Goal: Task Accomplishment & Management: Use online tool/utility

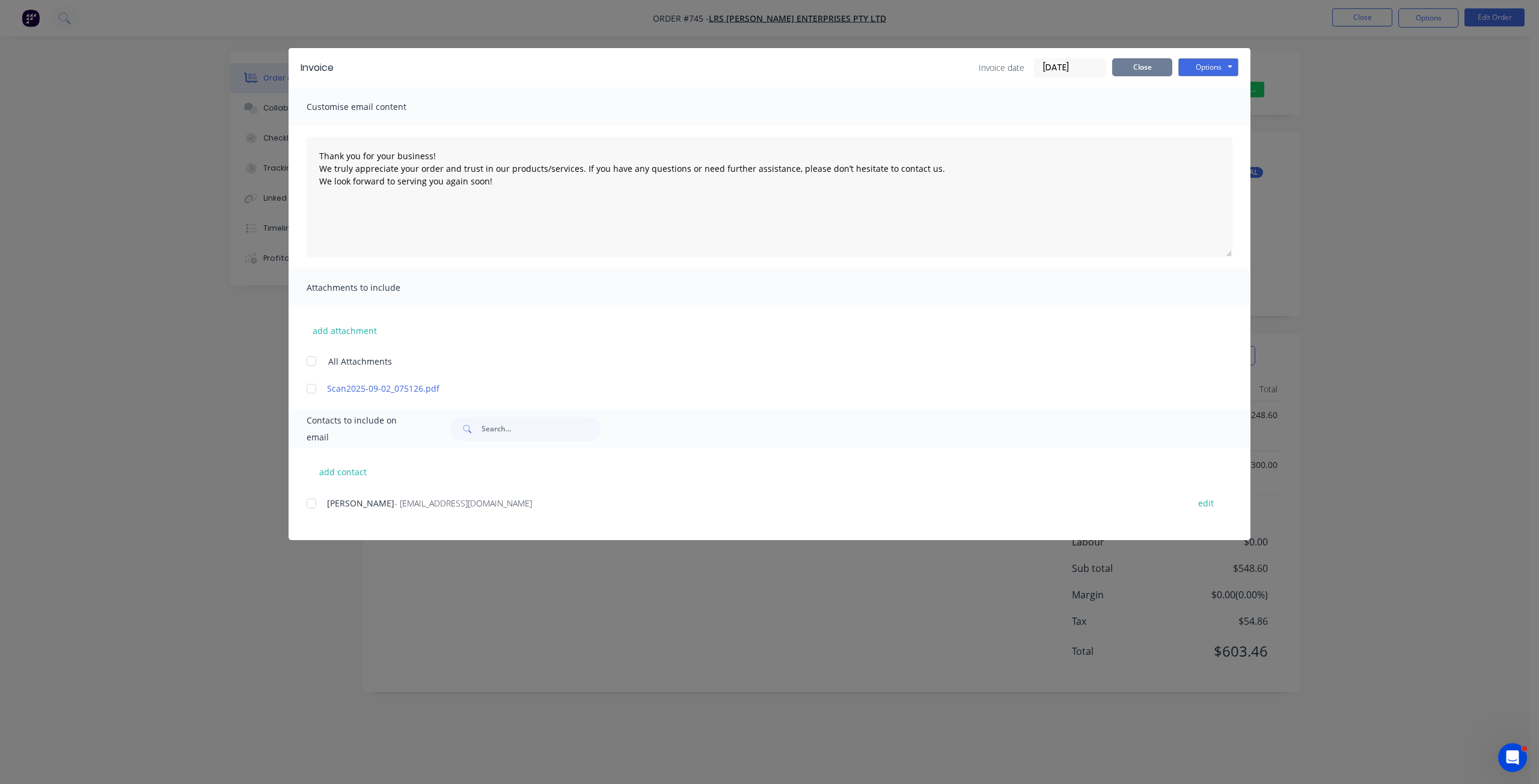
click at [1147, 70] on button "Close" at bounding box center [1141, 67] width 60 height 18
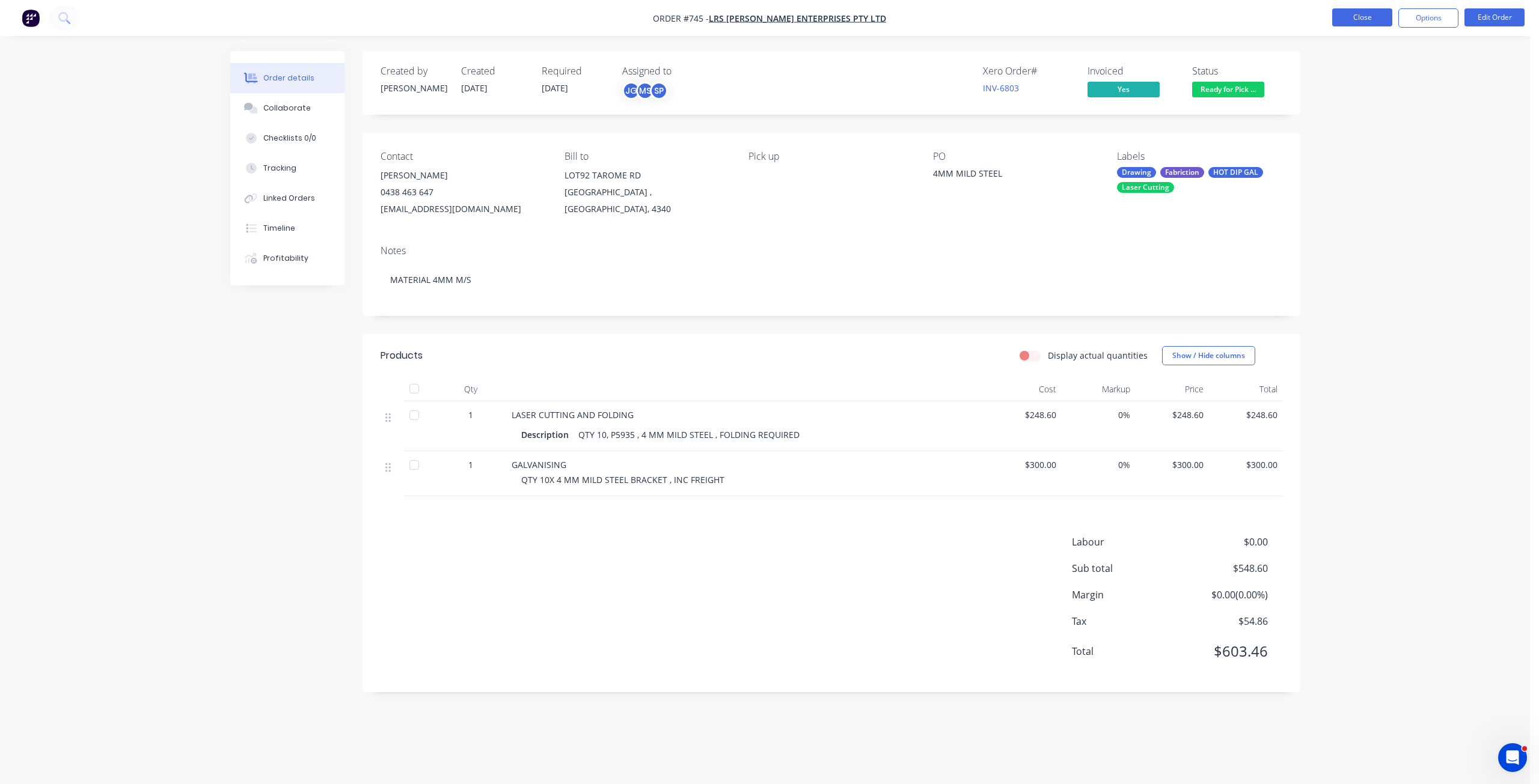
click at [1370, 17] on button "Close" at bounding box center [1361, 17] width 60 height 18
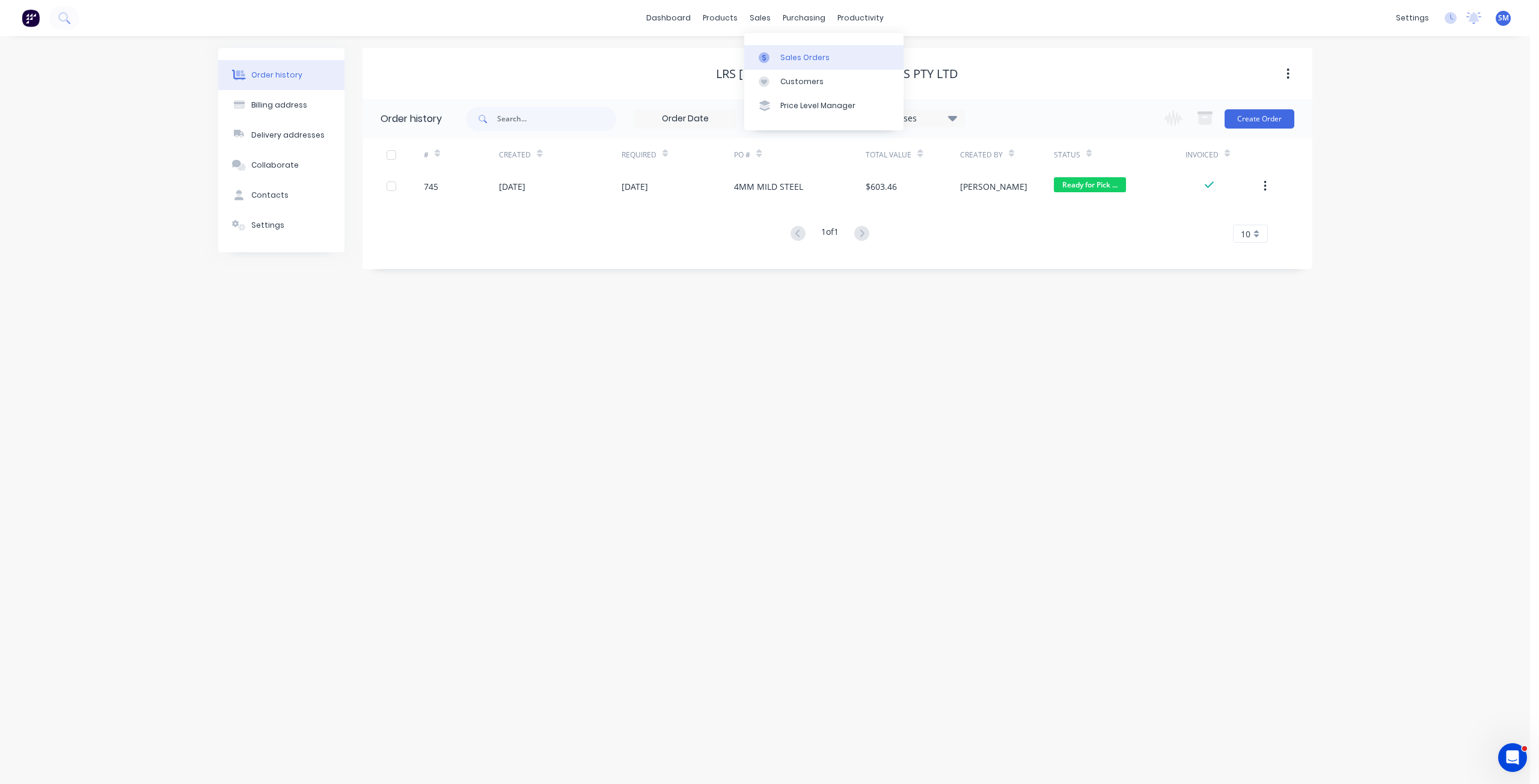
click at [791, 54] on div "Sales Orders" at bounding box center [805, 58] width 49 height 11
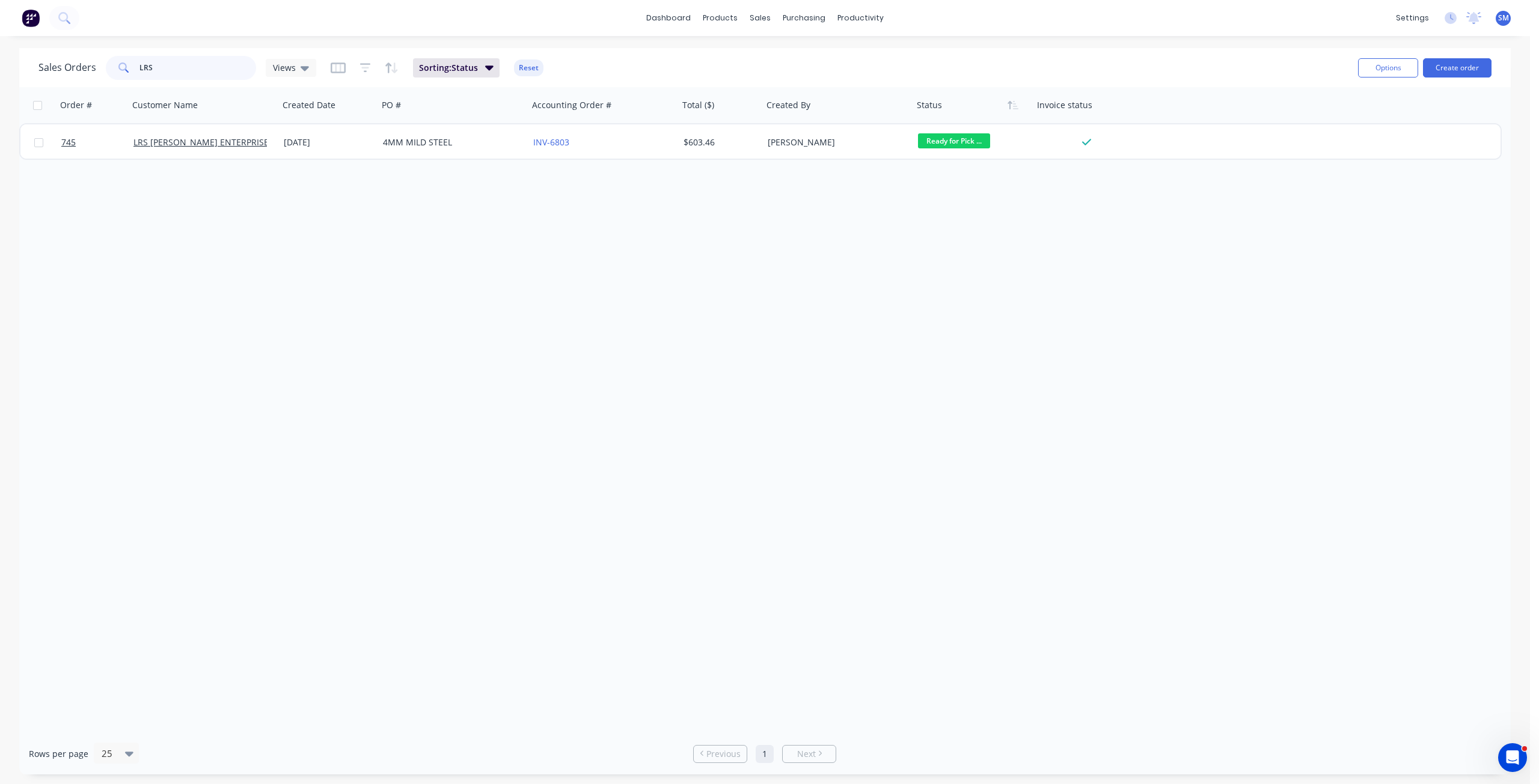
drag, startPoint x: 160, startPoint y: 63, endPoint x: 77, endPoint y: 67, distance: 83.1
click at [76, 67] on div "Sales Orders LRS Views" at bounding box center [177, 68] width 277 height 24
type input "756"
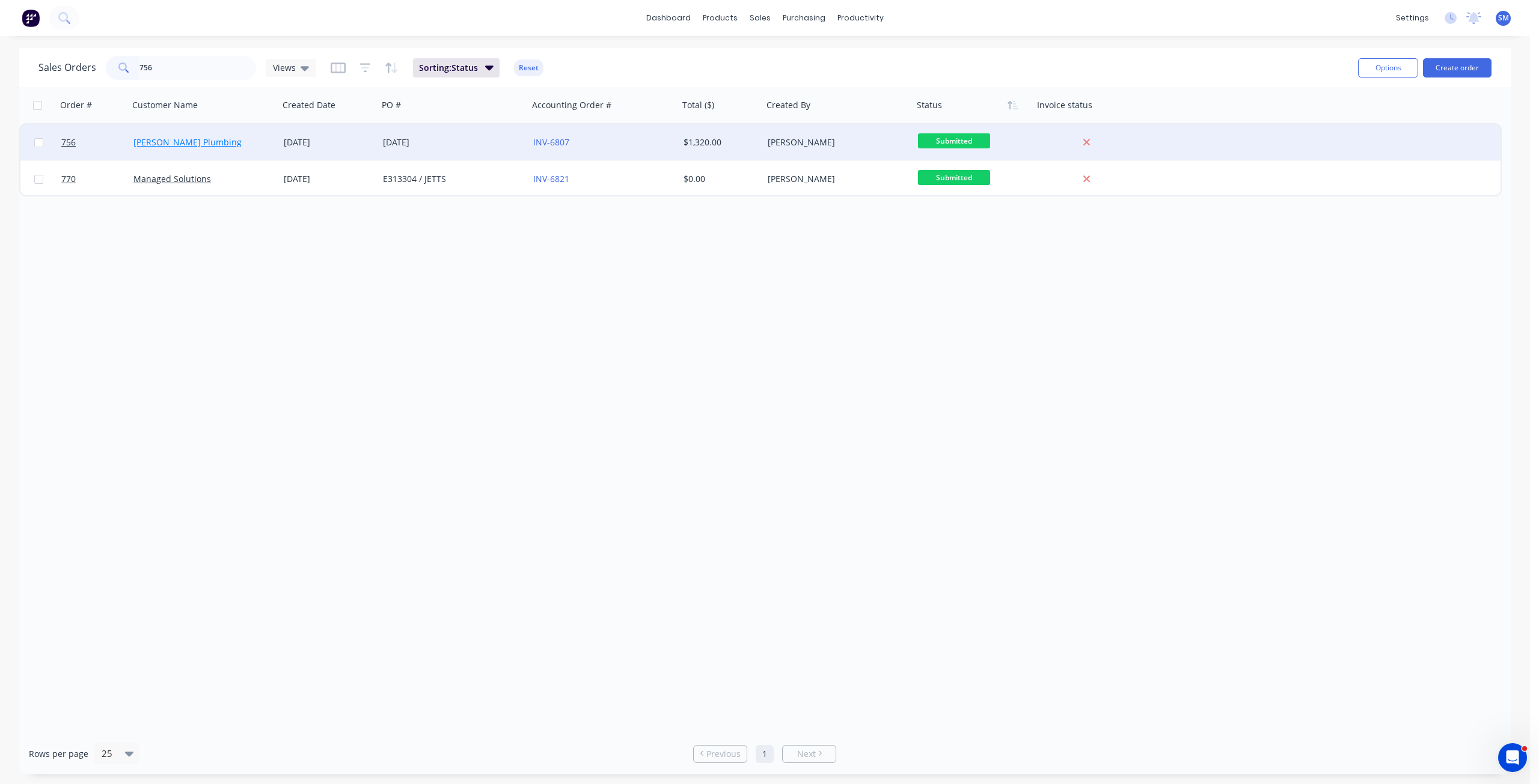
click at [200, 136] on link "[PERSON_NAME] Plumbing" at bounding box center [187, 142] width 108 height 12
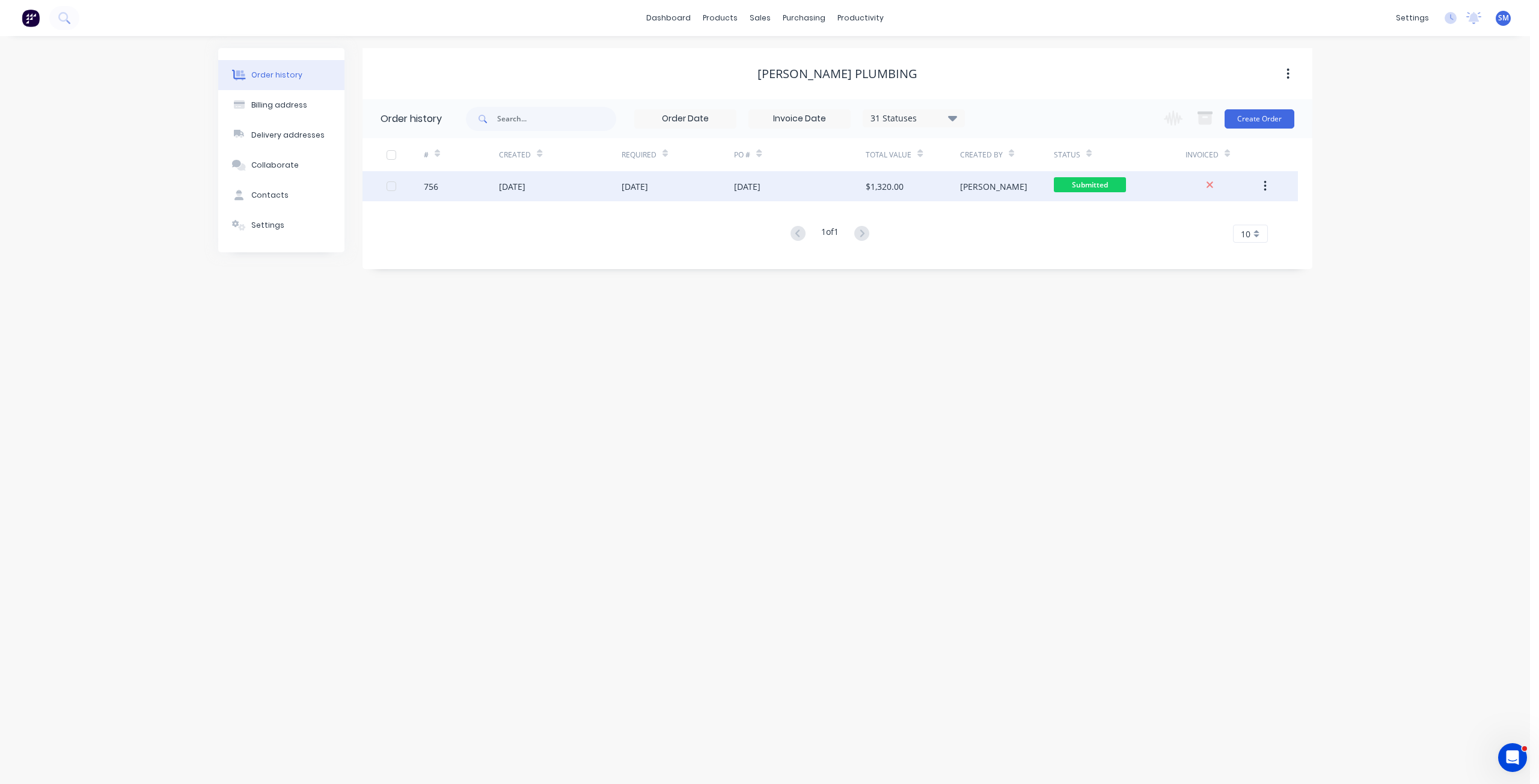
click at [808, 191] on div "[DATE]" at bounding box center [800, 186] width 132 height 30
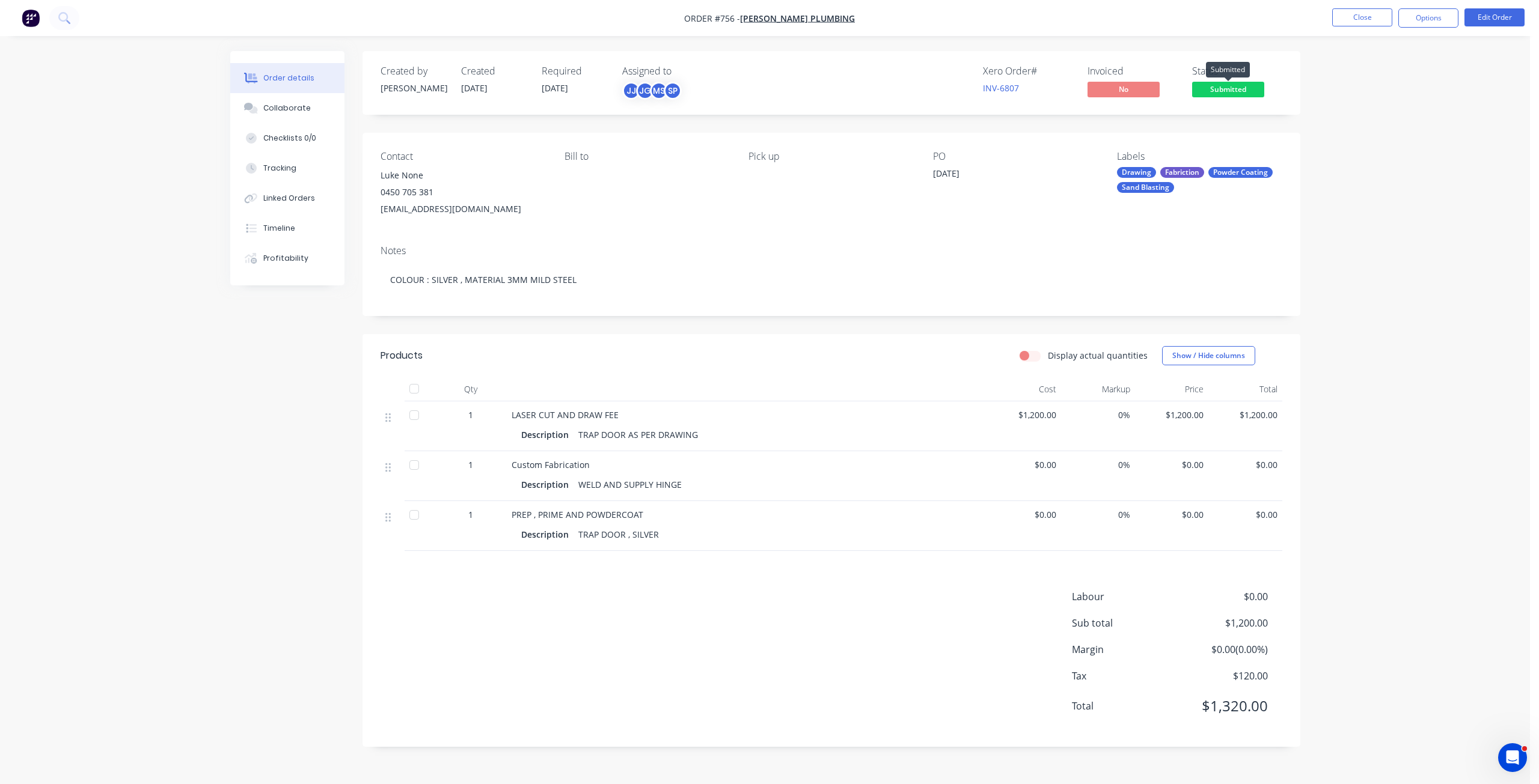
click at [1221, 88] on span "Submitted" at bounding box center [1228, 89] width 72 height 15
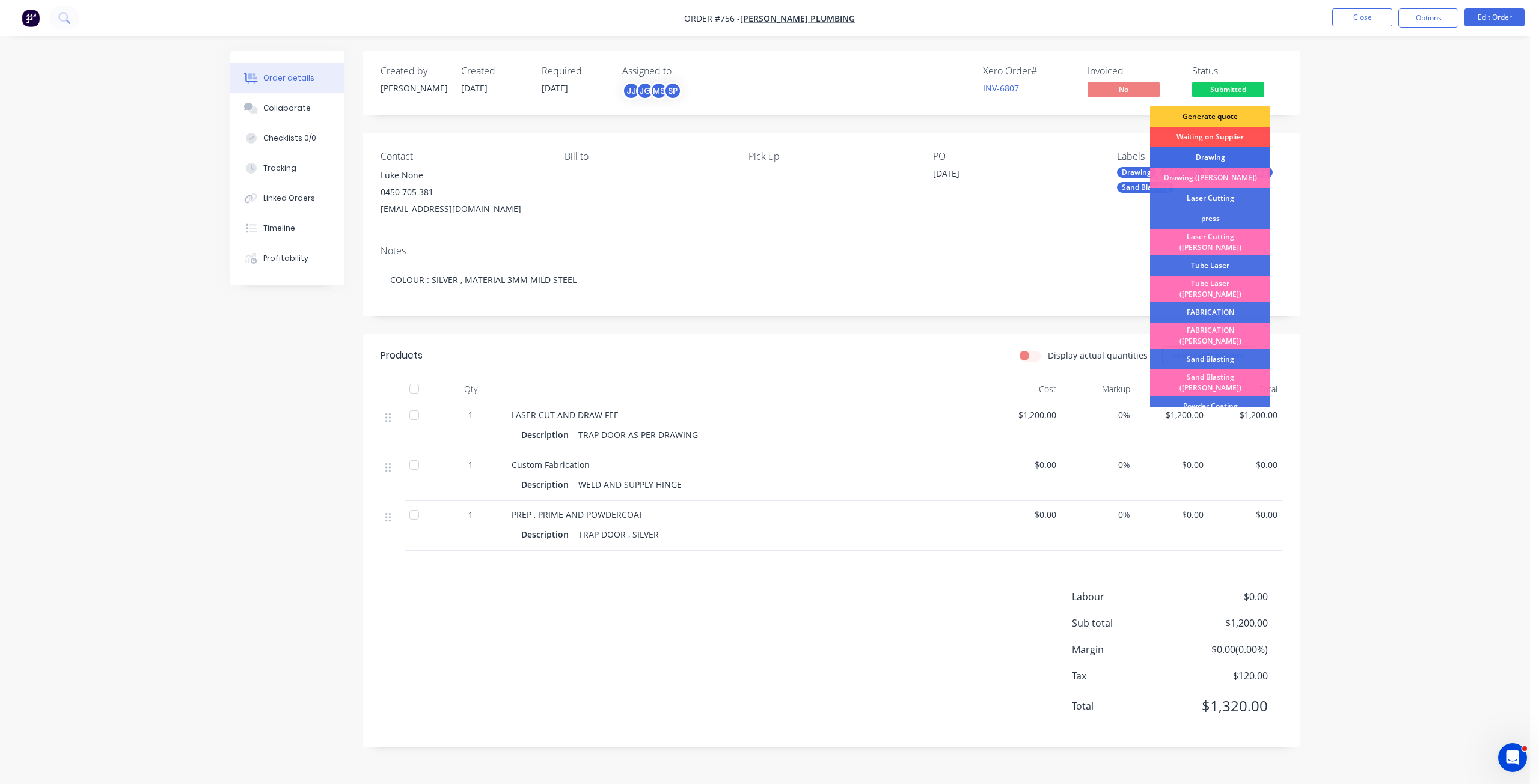
click at [1196, 159] on div "Drawing" at bounding box center [1210, 157] width 120 height 21
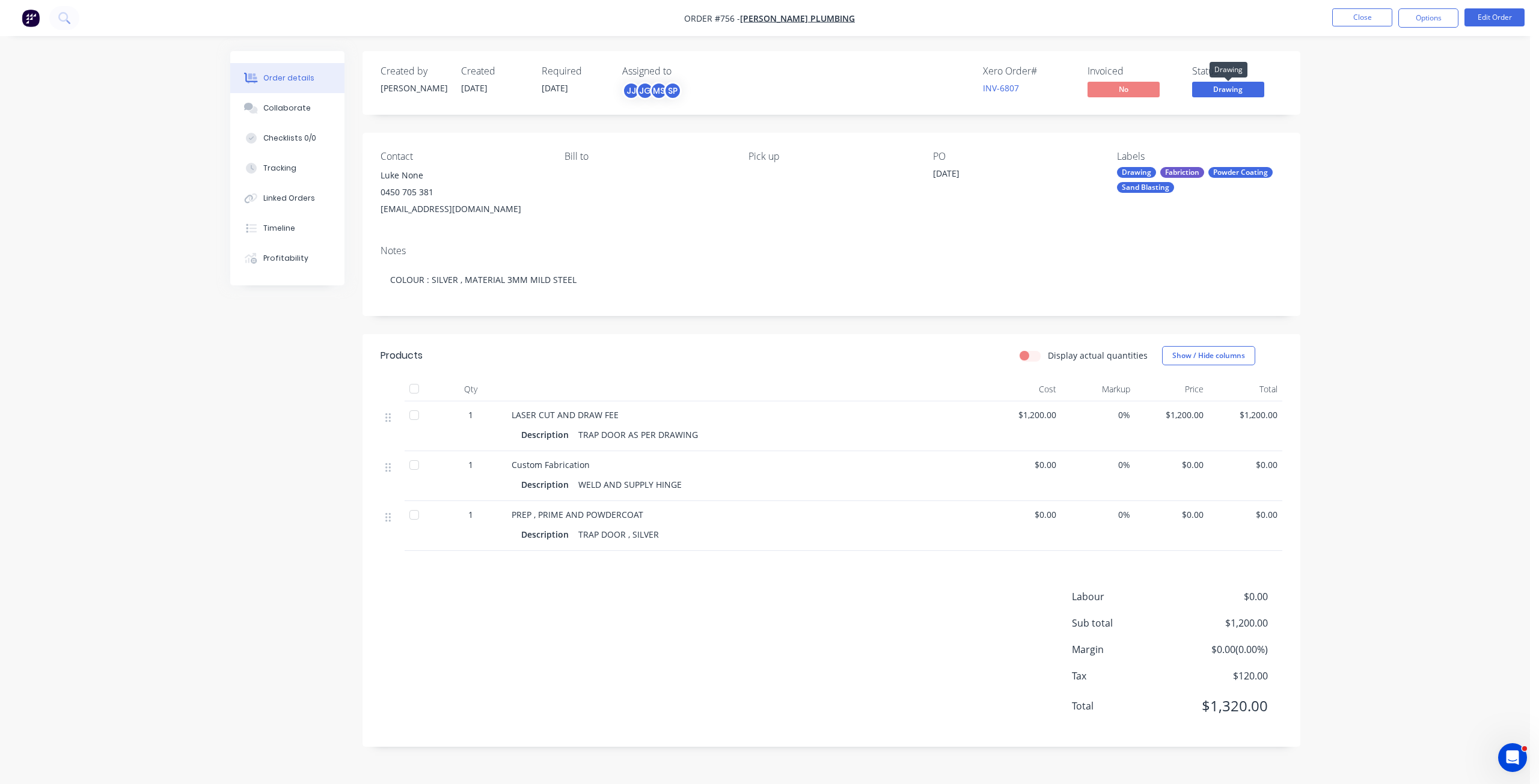
click at [1226, 87] on span "Drawing" at bounding box center [1228, 89] width 72 height 15
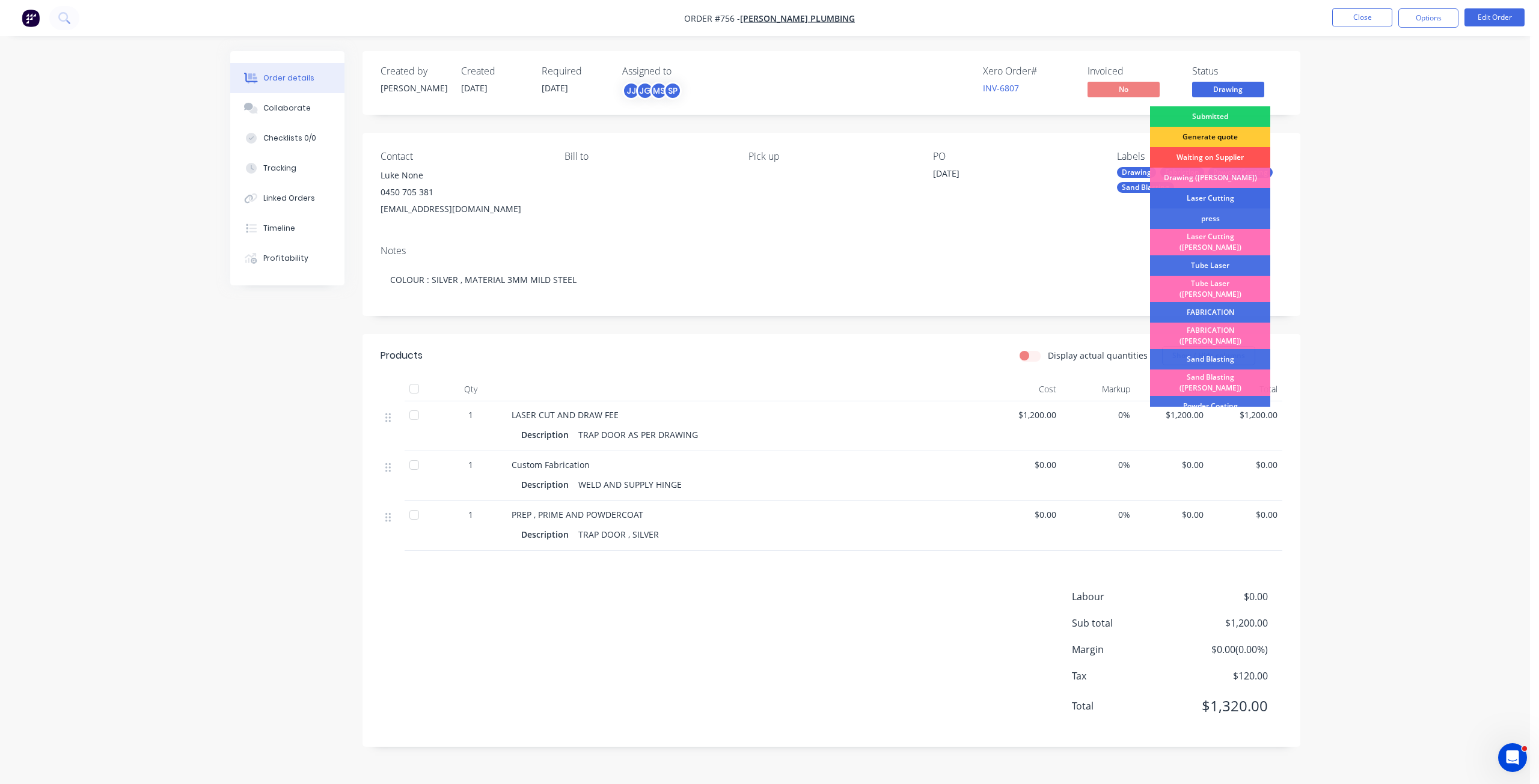
click at [1209, 198] on div "Laser Cutting" at bounding box center [1210, 198] width 120 height 21
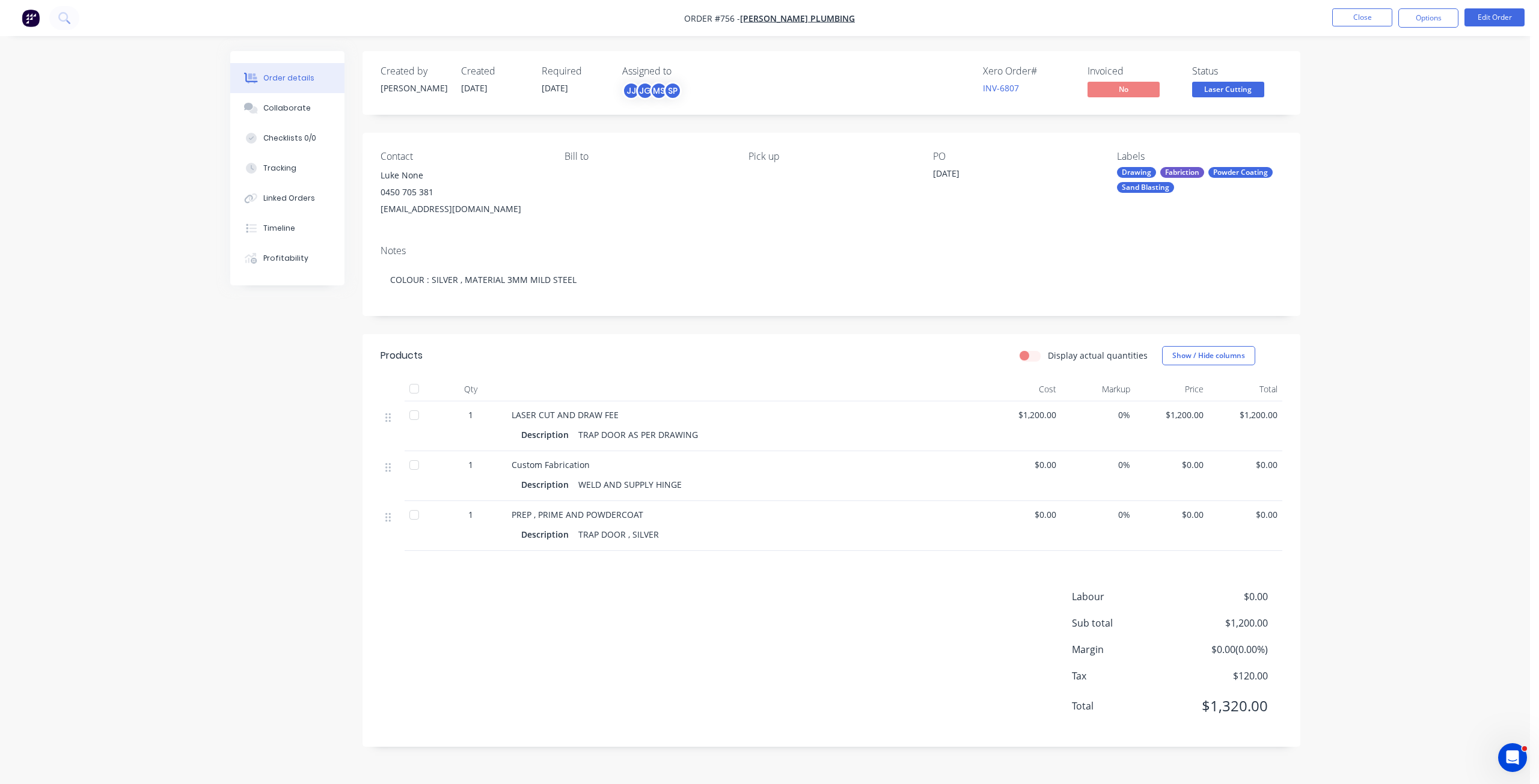
click at [1224, 94] on span "Laser Cutting" at bounding box center [1228, 89] width 72 height 15
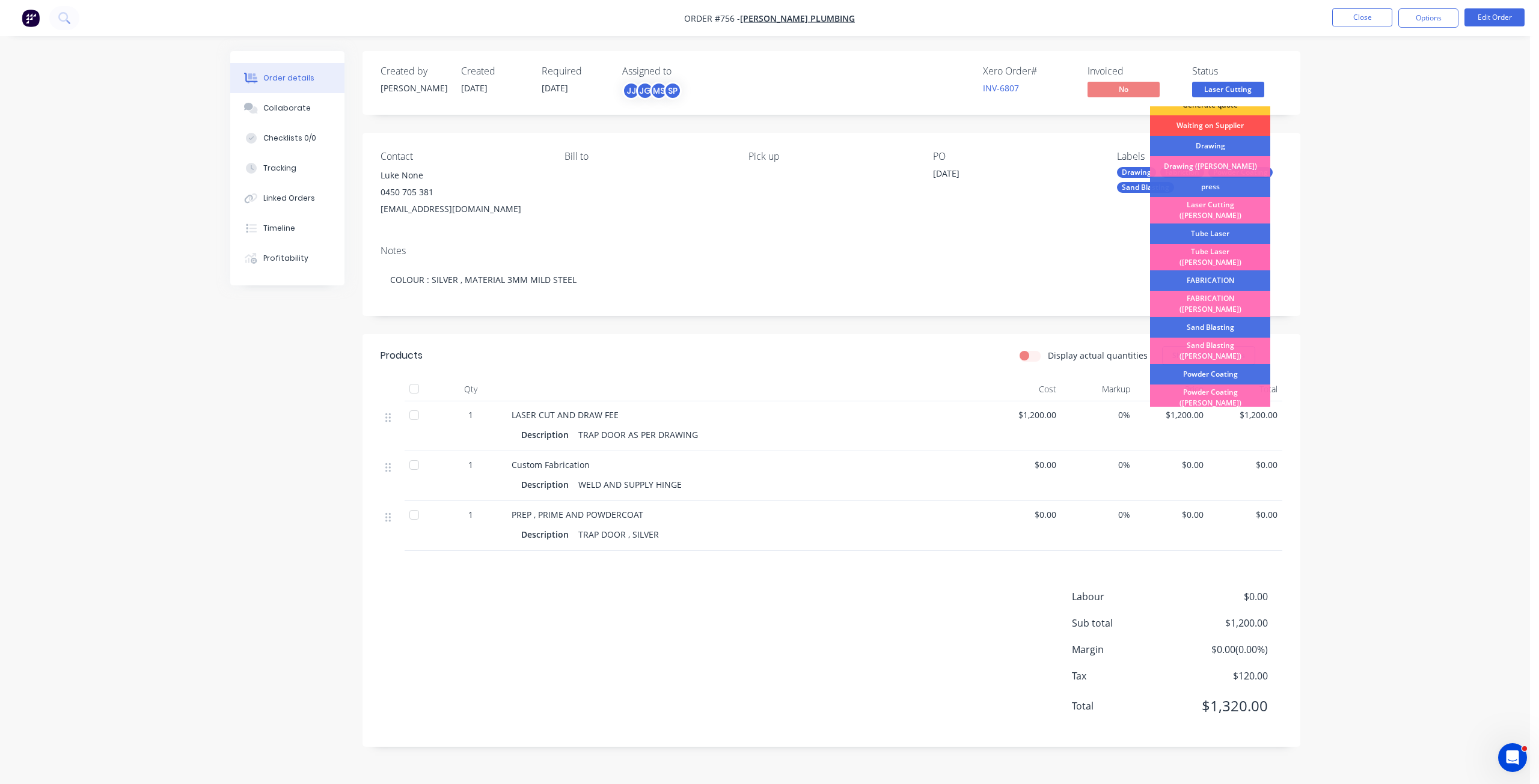
scroll to position [60, 0]
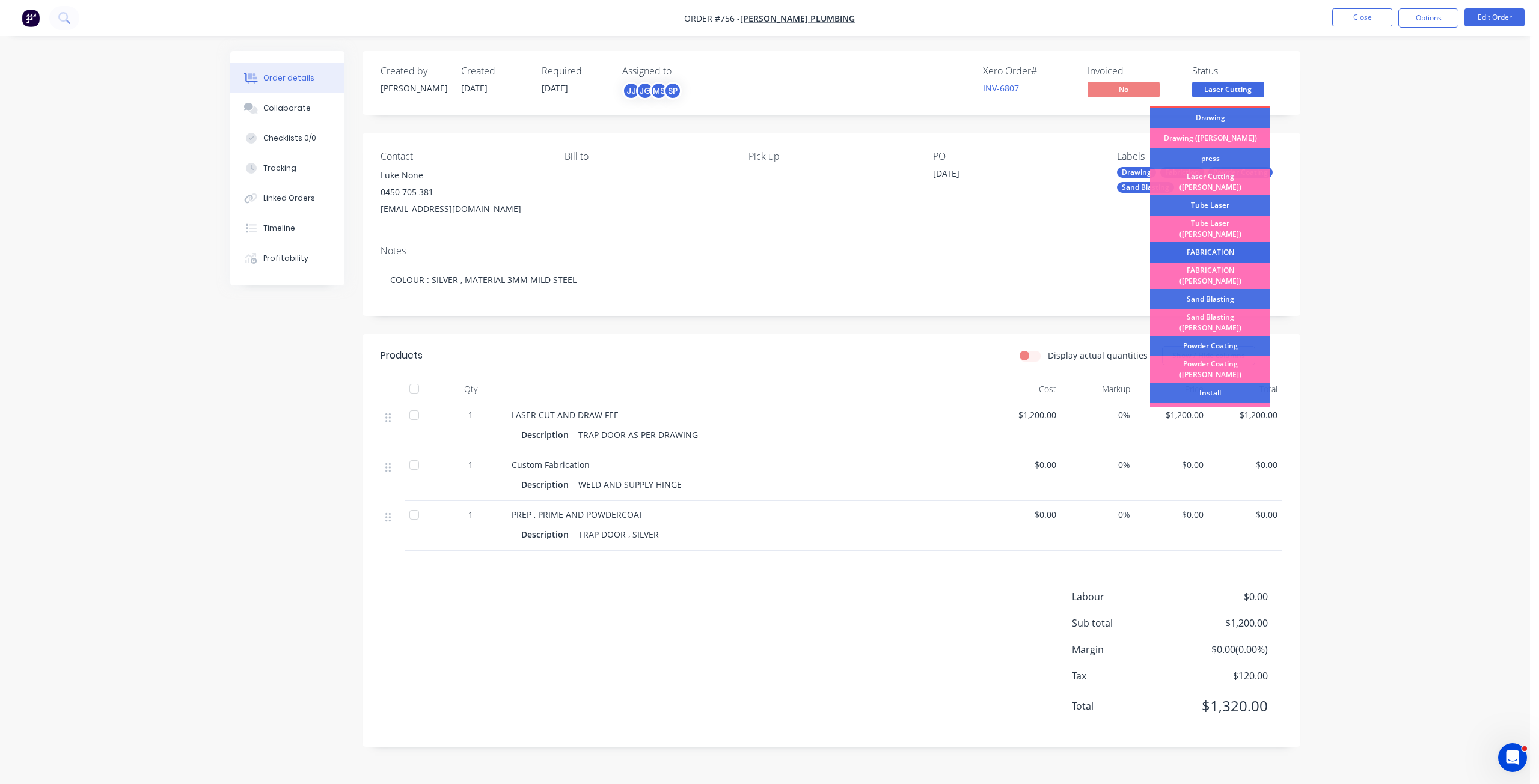
click at [1210, 243] on div "FABRICATION" at bounding box center [1210, 252] width 120 height 21
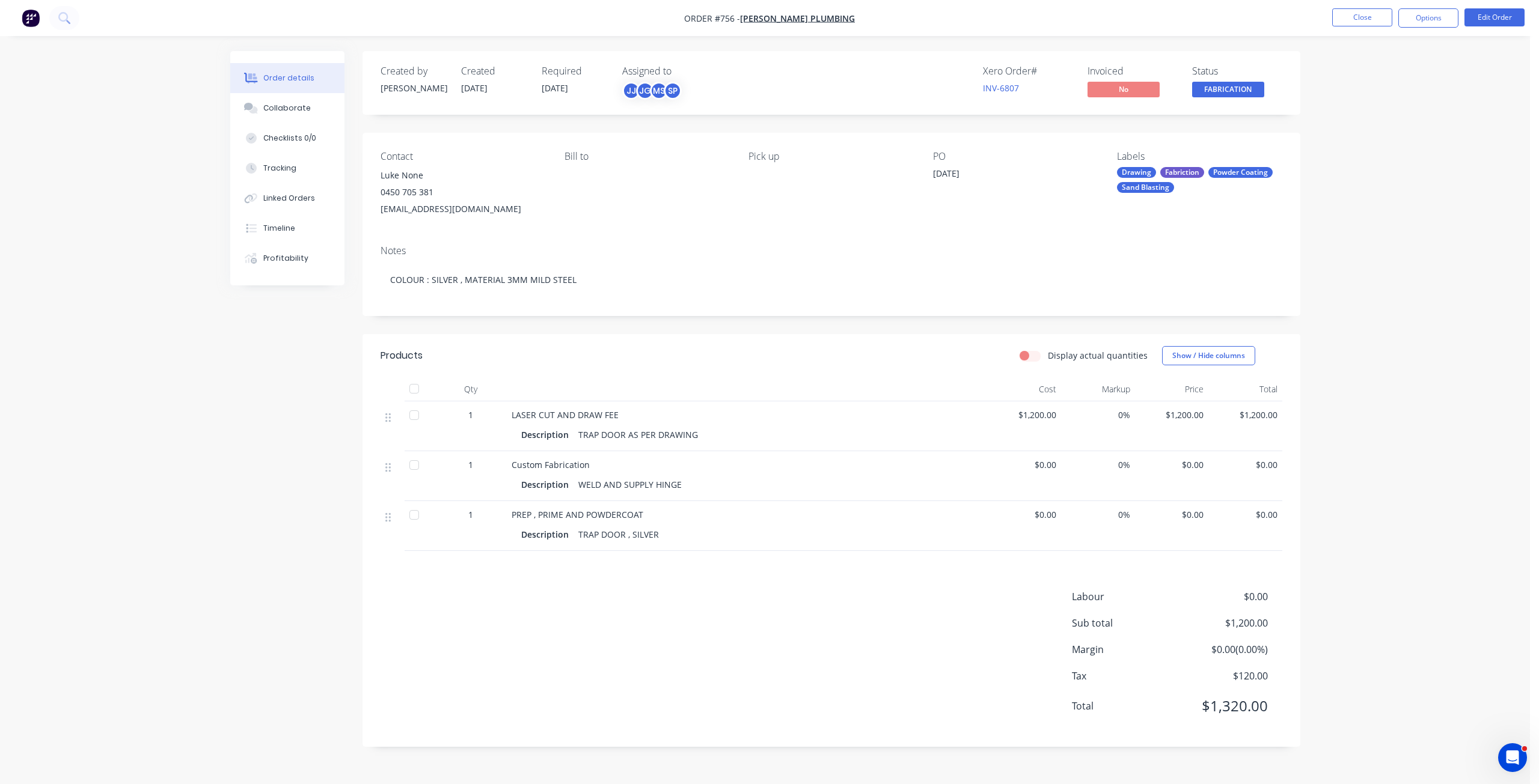
click at [1218, 89] on span "FABRICATION" at bounding box center [1228, 89] width 72 height 15
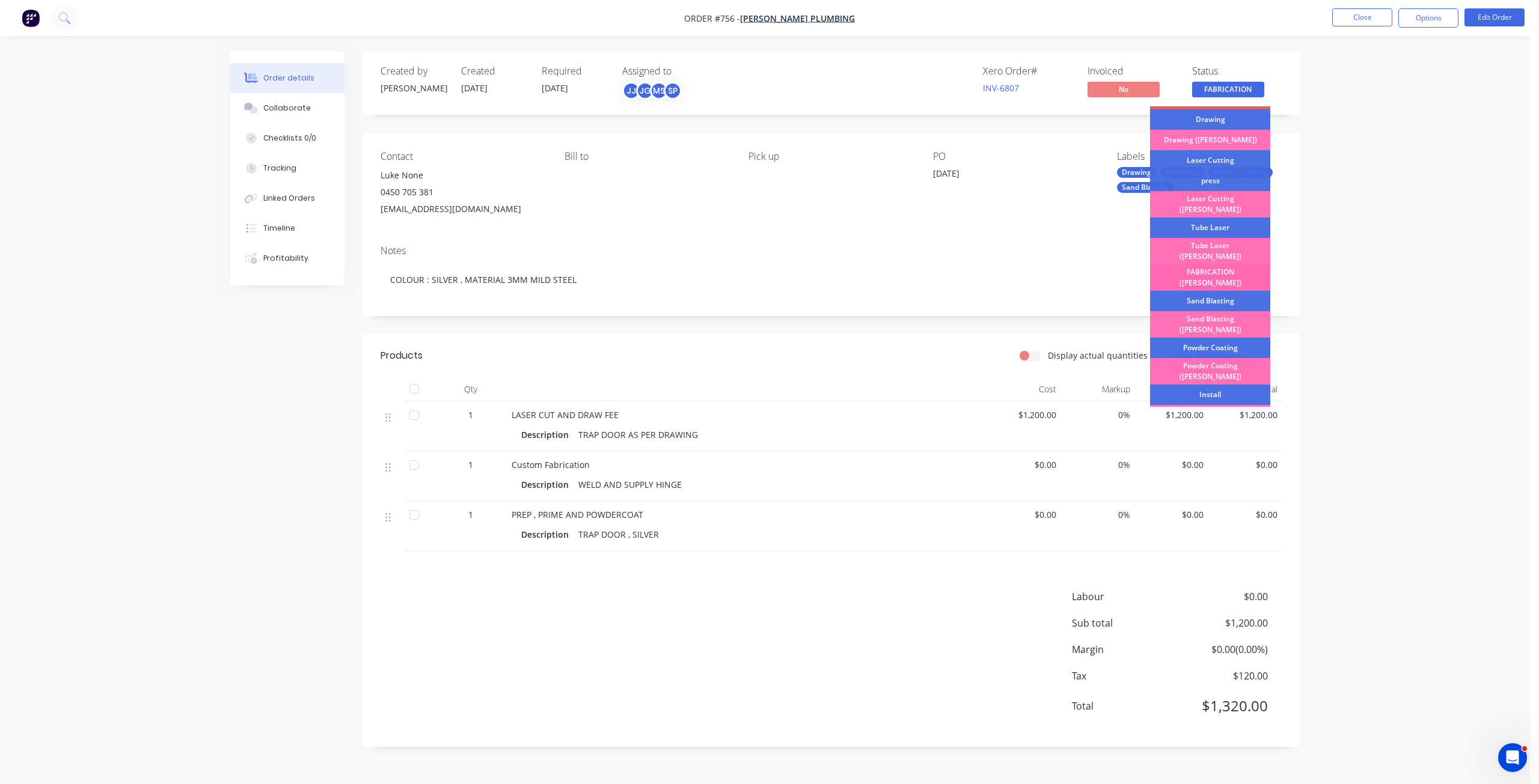
scroll to position [180, 0]
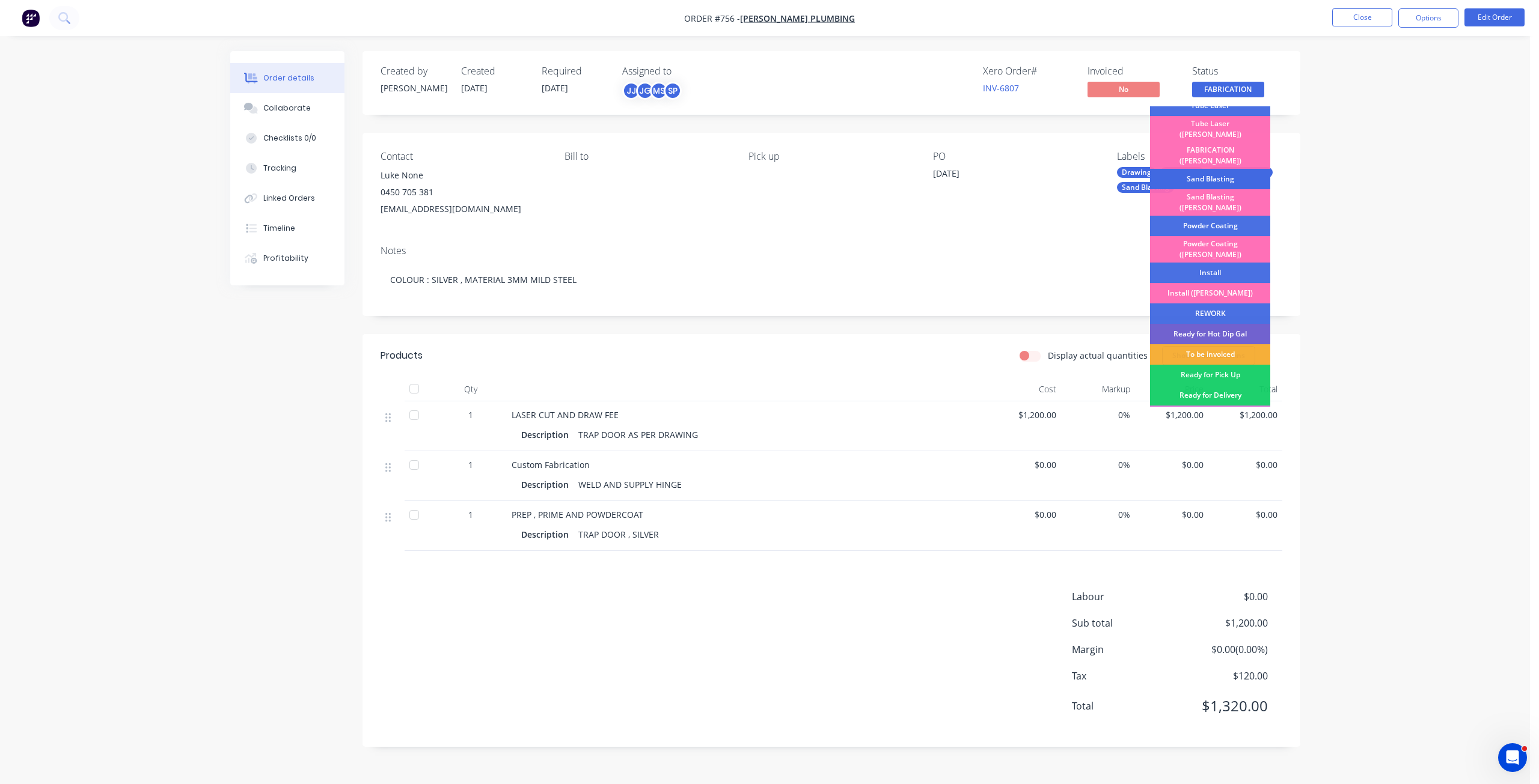
click at [1202, 169] on div "Sand Blasting" at bounding box center [1210, 178] width 120 height 21
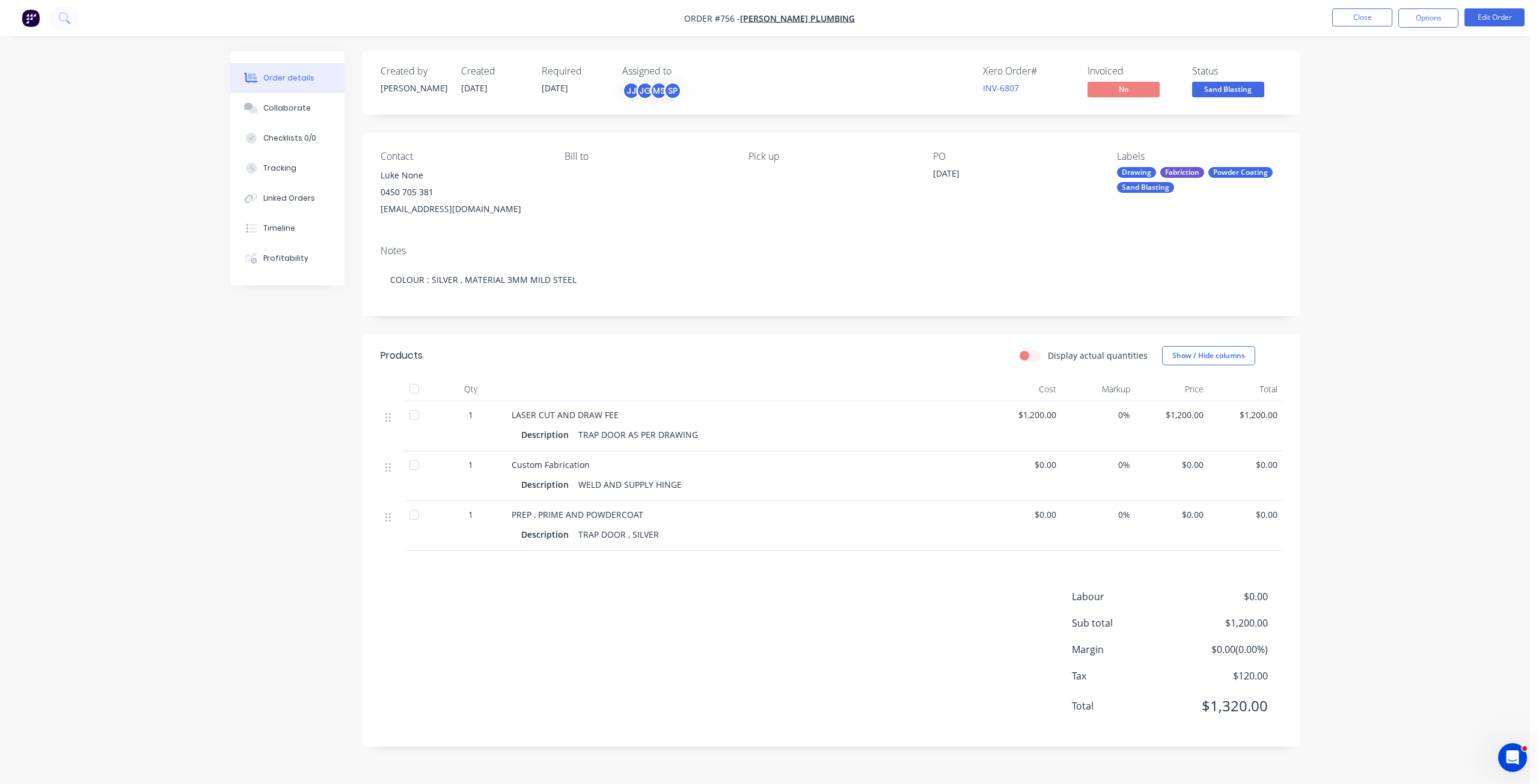
click at [1214, 93] on span "Sand Blasting" at bounding box center [1228, 89] width 72 height 15
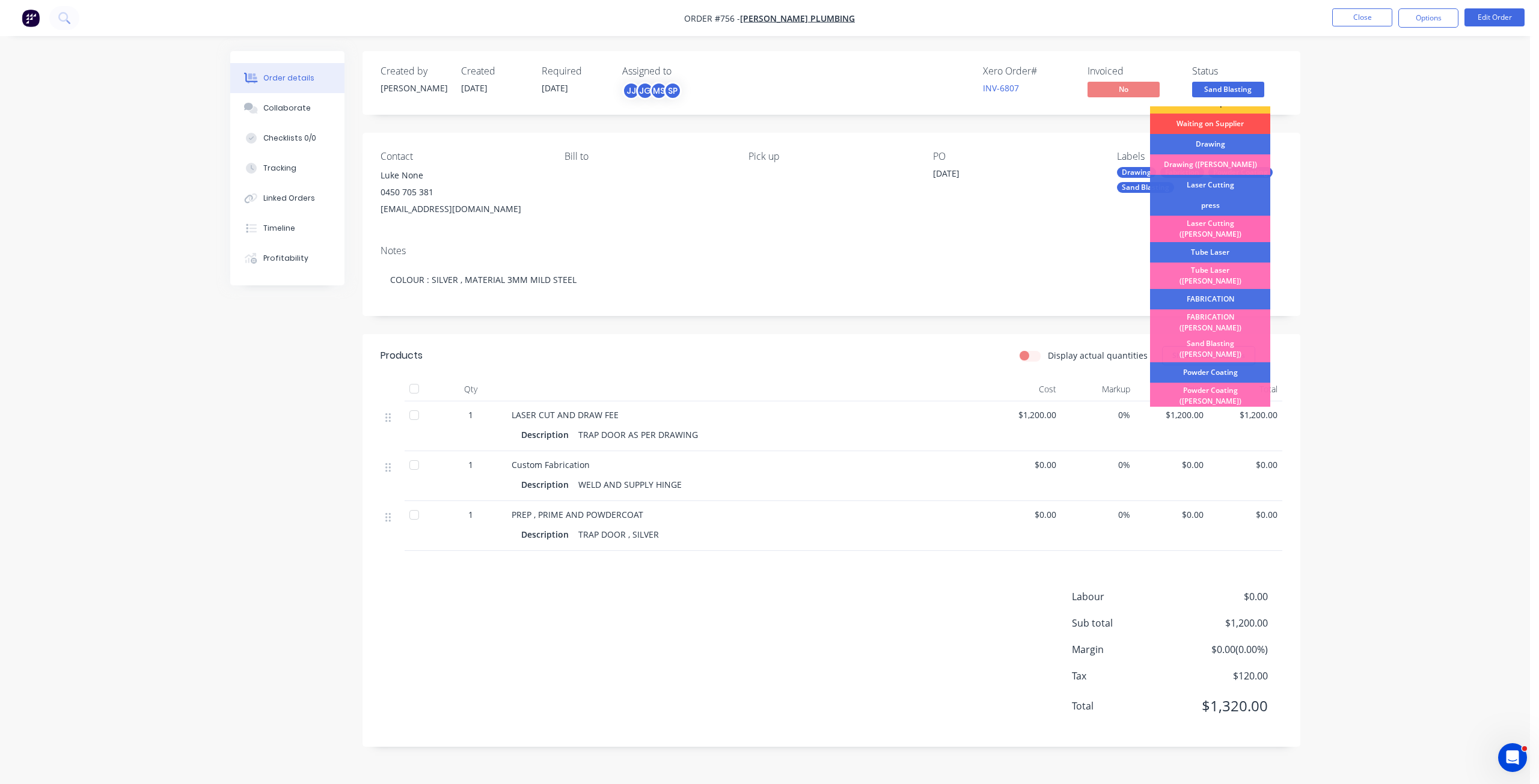
scroll to position [60, 0]
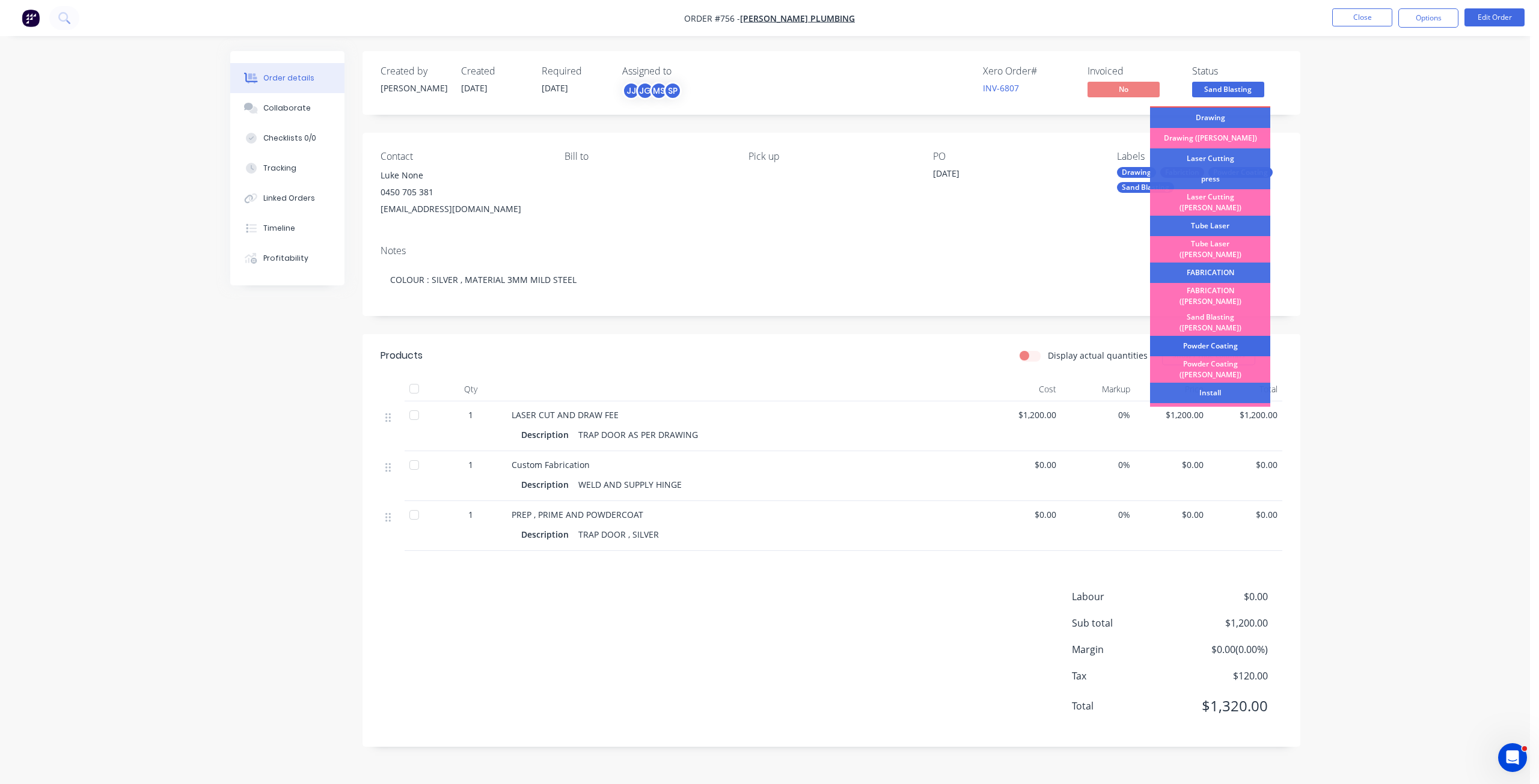
click at [1197, 336] on div "Powder Coating" at bounding box center [1210, 346] width 120 height 21
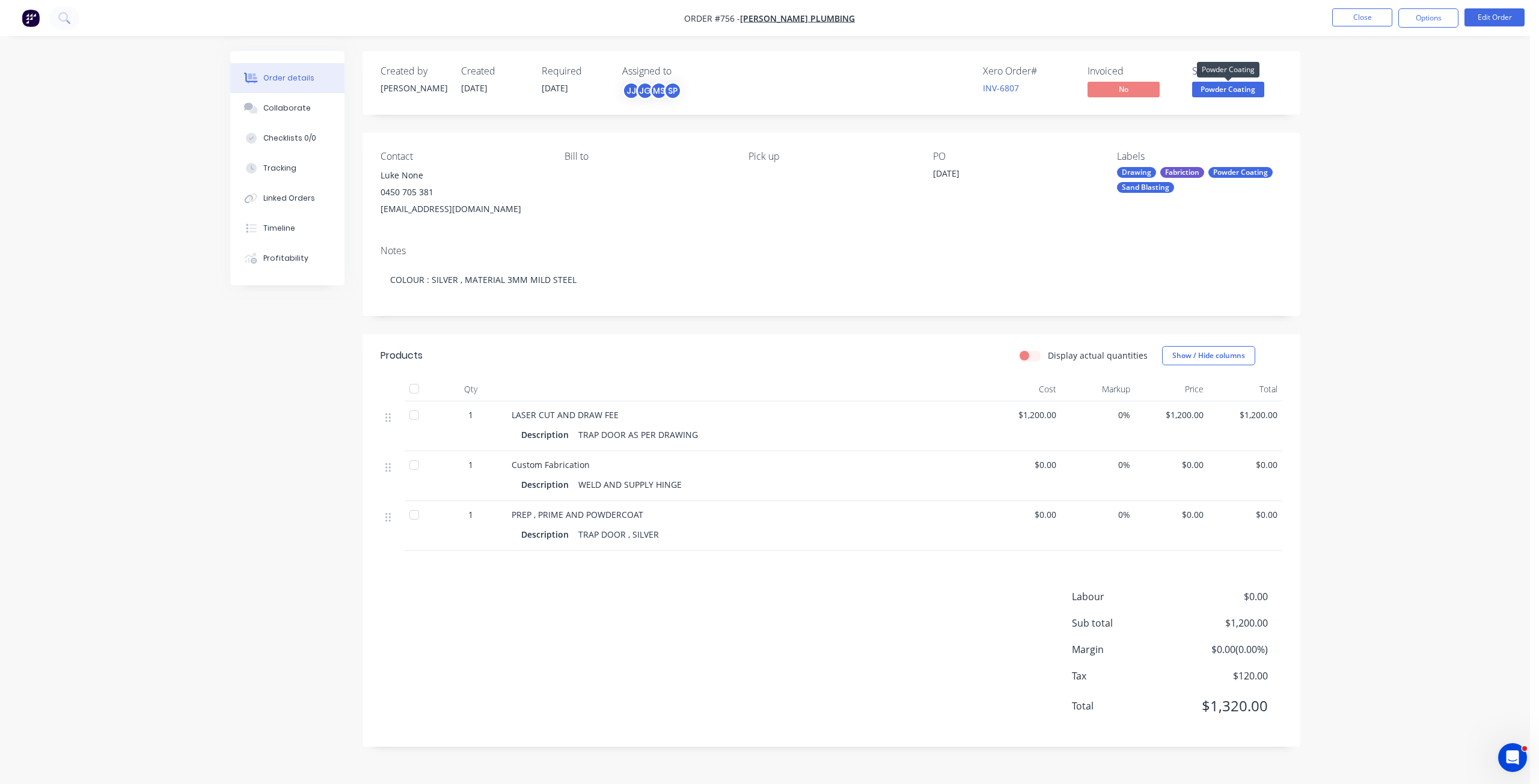
click at [1235, 85] on span "Powder Coating" at bounding box center [1228, 89] width 72 height 15
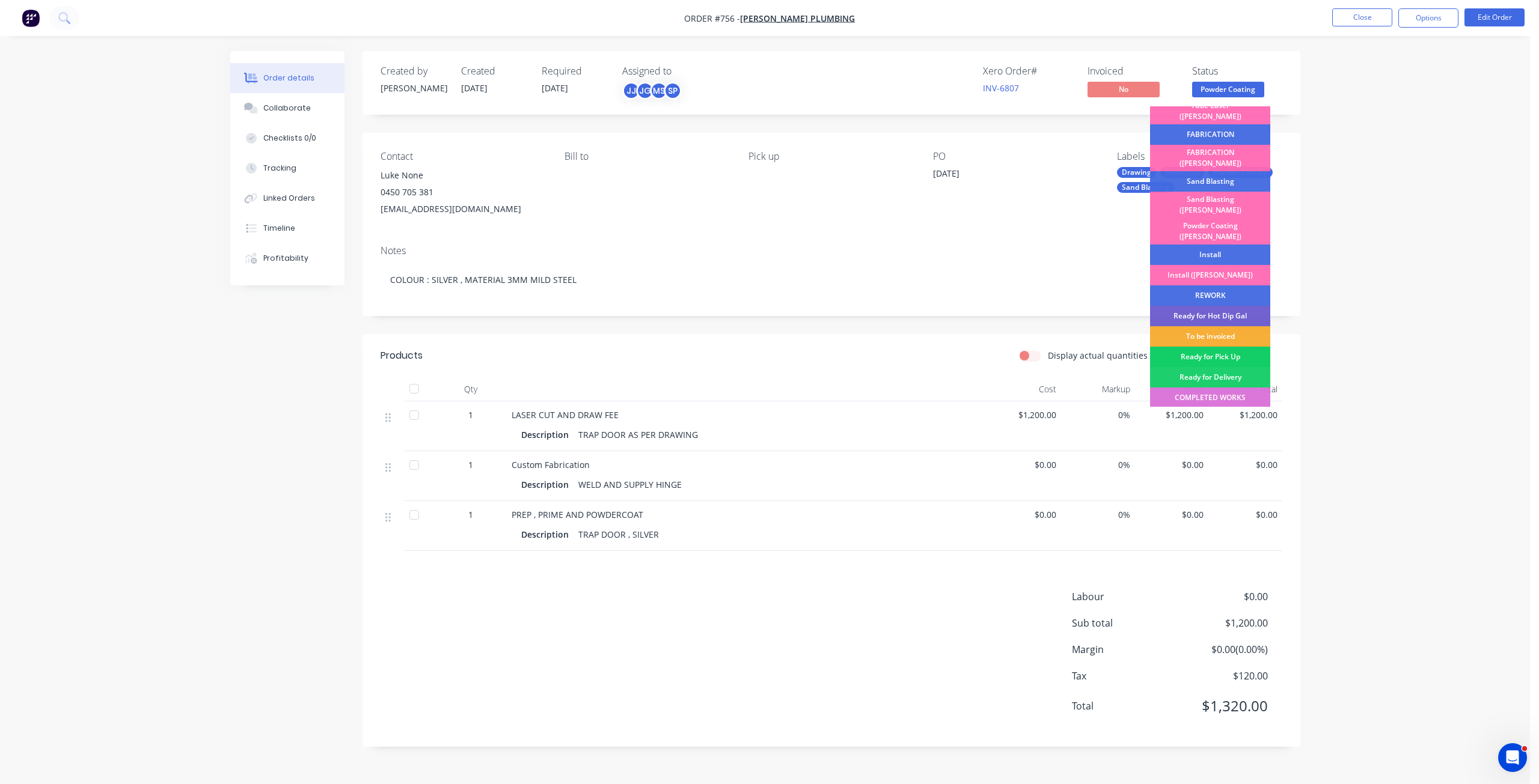
scroll to position [210, 0]
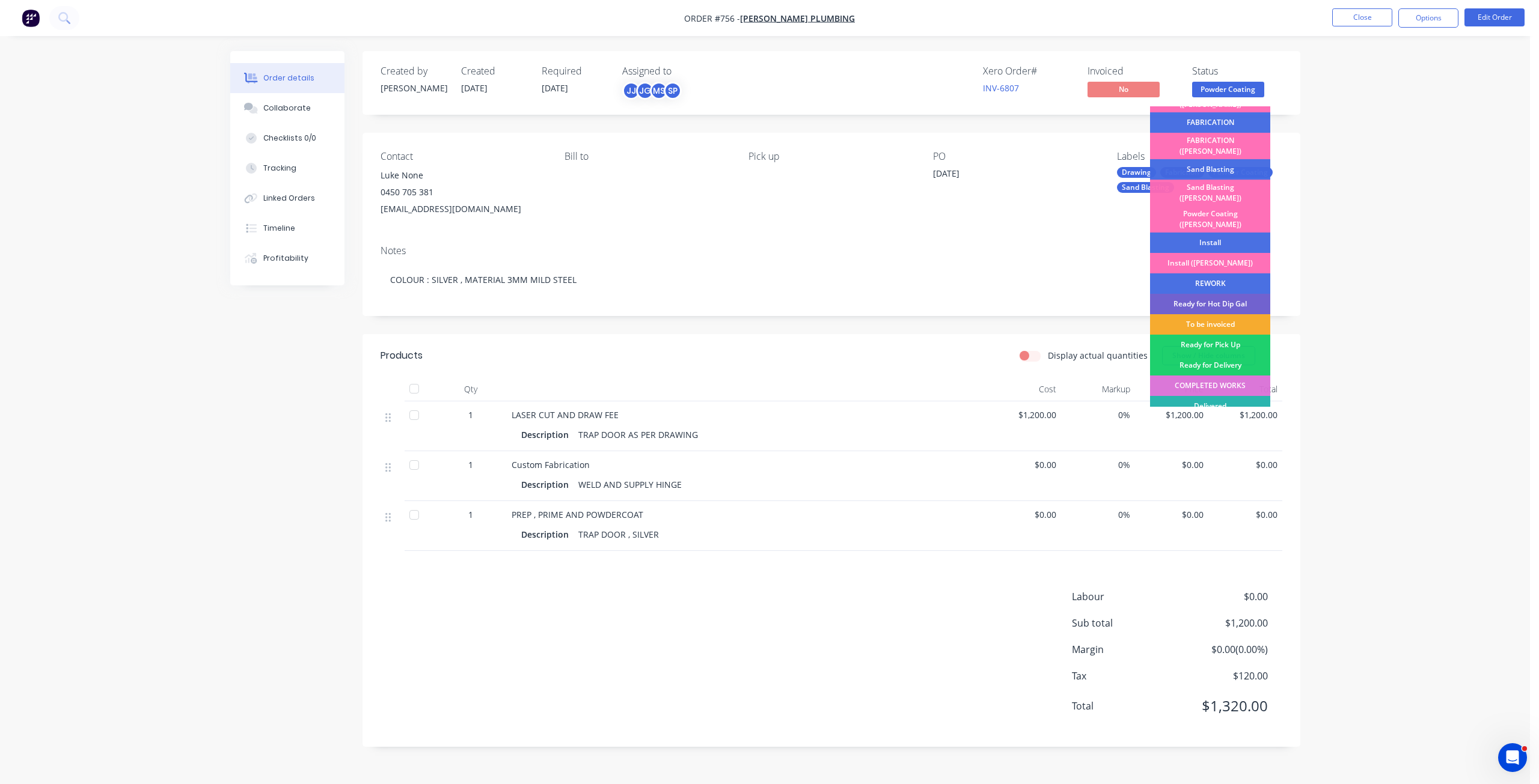
click at [1210, 314] on div "To be invoiced" at bounding box center [1210, 324] width 120 height 21
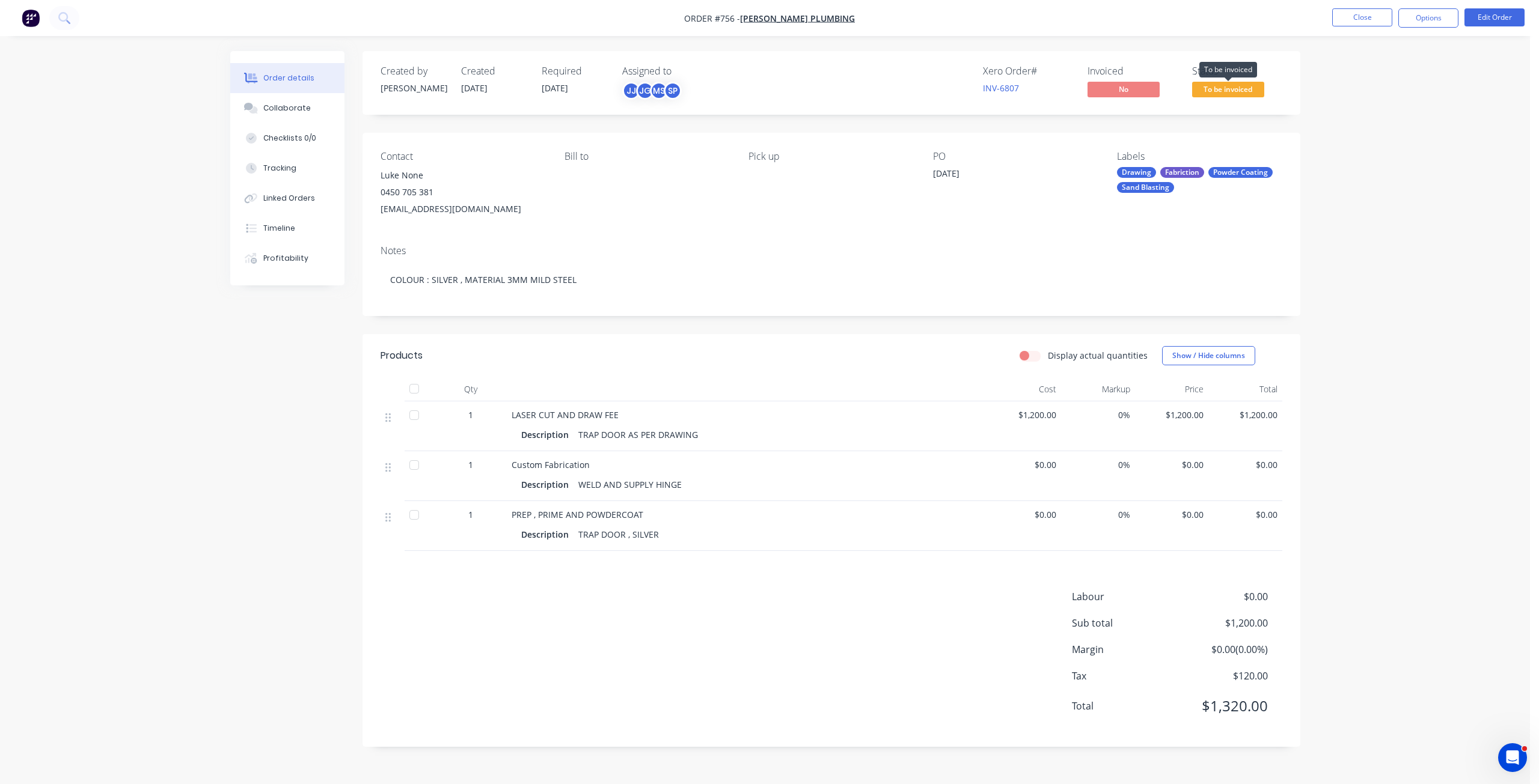
click at [1229, 93] on span "To be invoiced" at bounding box center [1228, 89] width 72 height 15
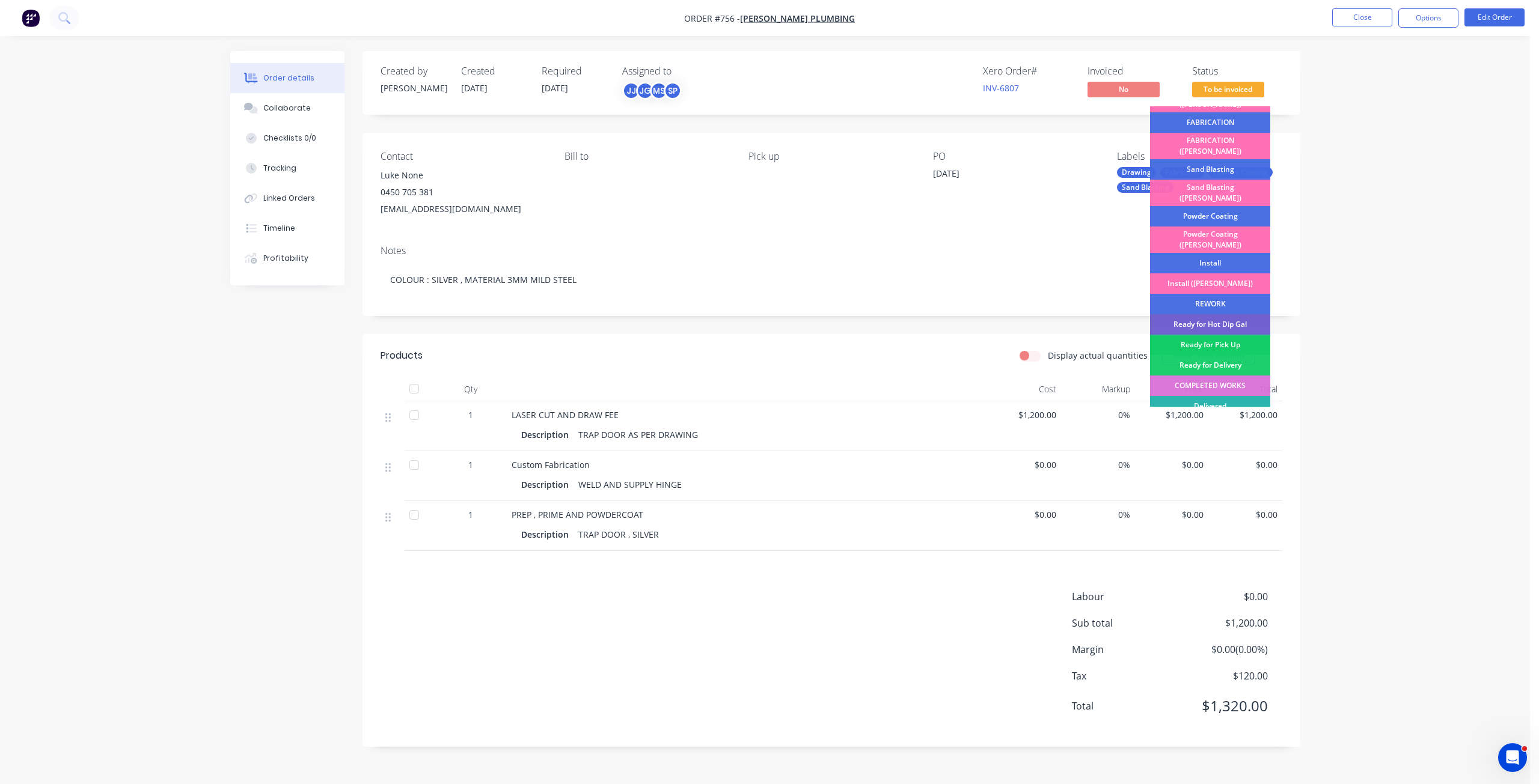
click at [1216, 334] on div "Ready for Pick Up" at bounding box center [1210, 344] width 120 height 21
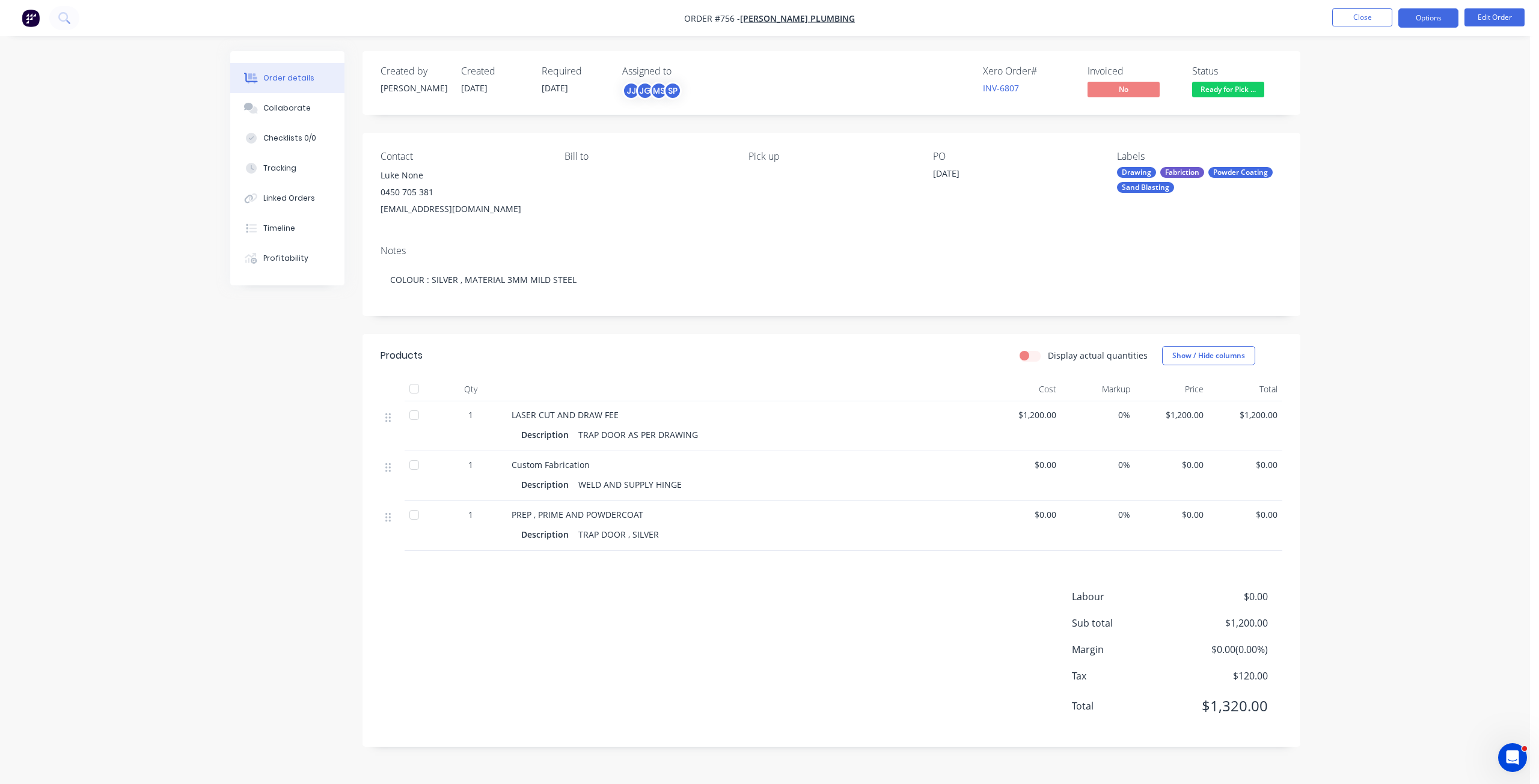
click at [1431, 18] on button "Options" at bounding box center [1427, 18] width 60 height 20
click at [1350, 75] on div "Invoice" at bounding box center [1392, 73] width 111 height 18
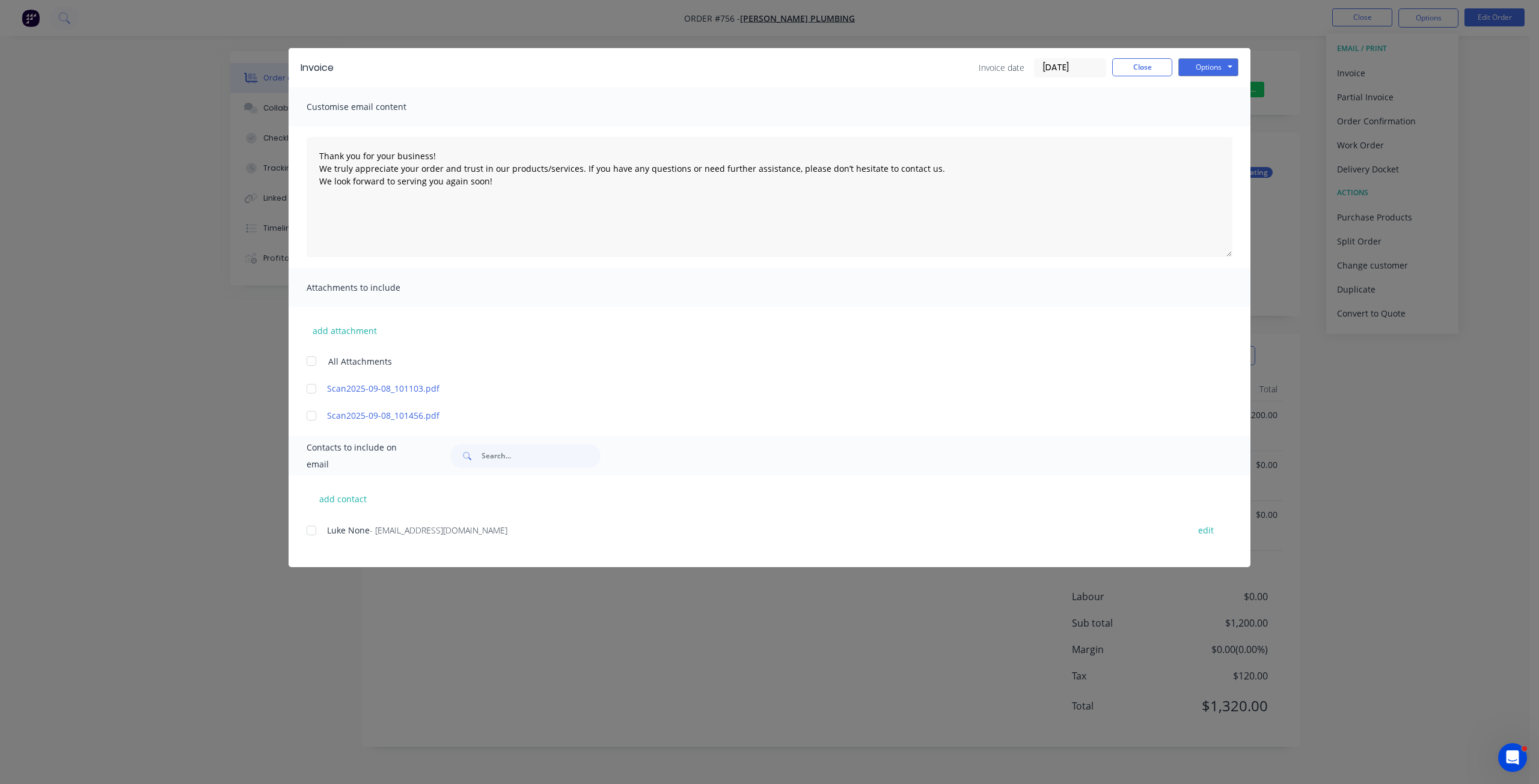
click at [310, 532] on div at bounding box center [311, 530] width 24 height 24
click at [1219, 65] on button "Options" at bounding box center [1208, 67] width 60 height 18
click at [1211, 131] on button "Email" at bounding box center [1217, 128] width 77 height 20
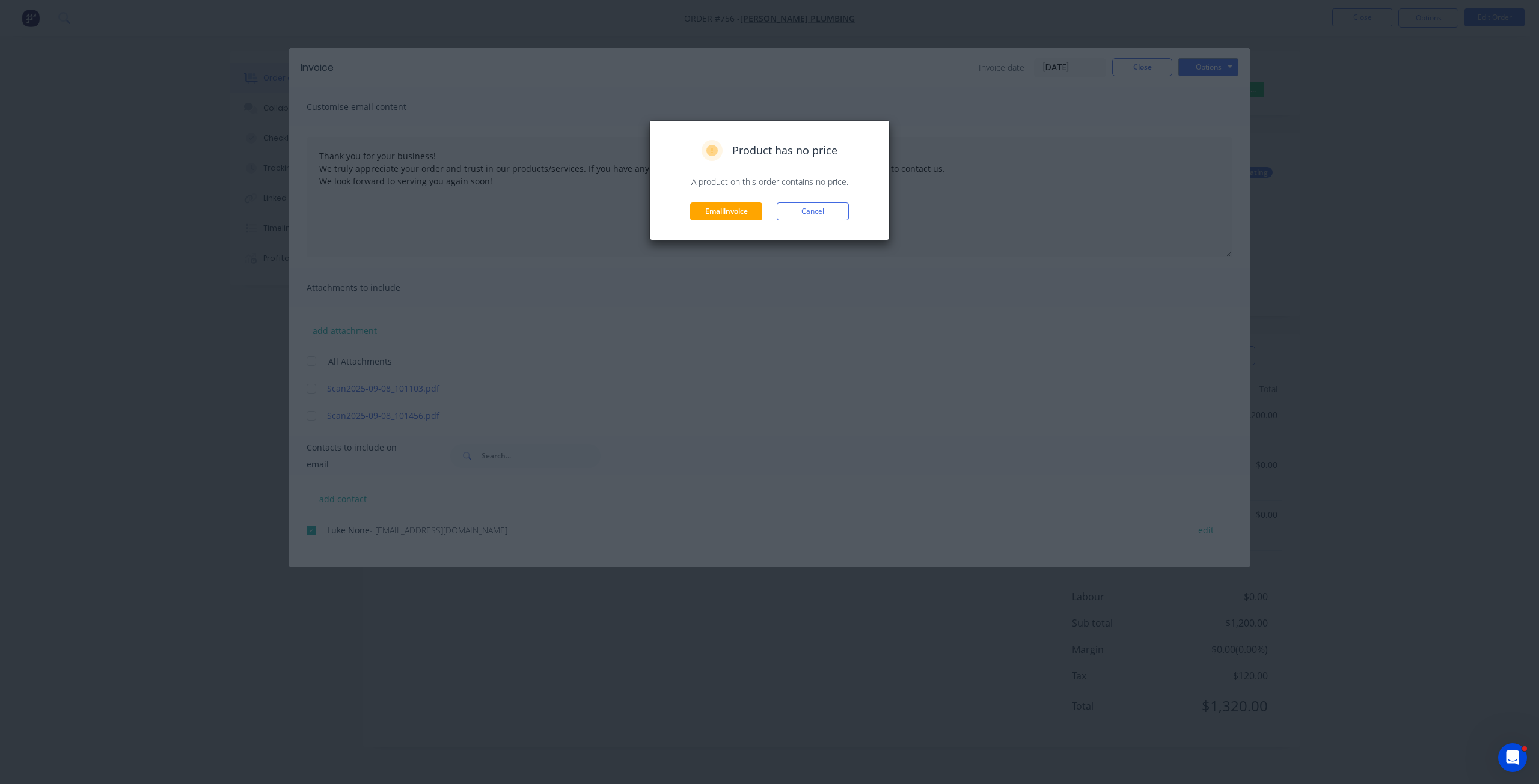
click at [1153, 69] on div "Product has no price A product on this order contains no price. Email invoice C…" at bounding box center [769, 392] width 1539 height 784
drag, startPoint x: 815, startPoint y: 210, endPoint x: 823, endPoint y: 210, distance: 8.0
click at [816, 210] on button "Cancel" at bounding box center [813, 211] width 72 height 18
type textarea "Thank you for your business! We truly appreciate your order and trust in our pr…"
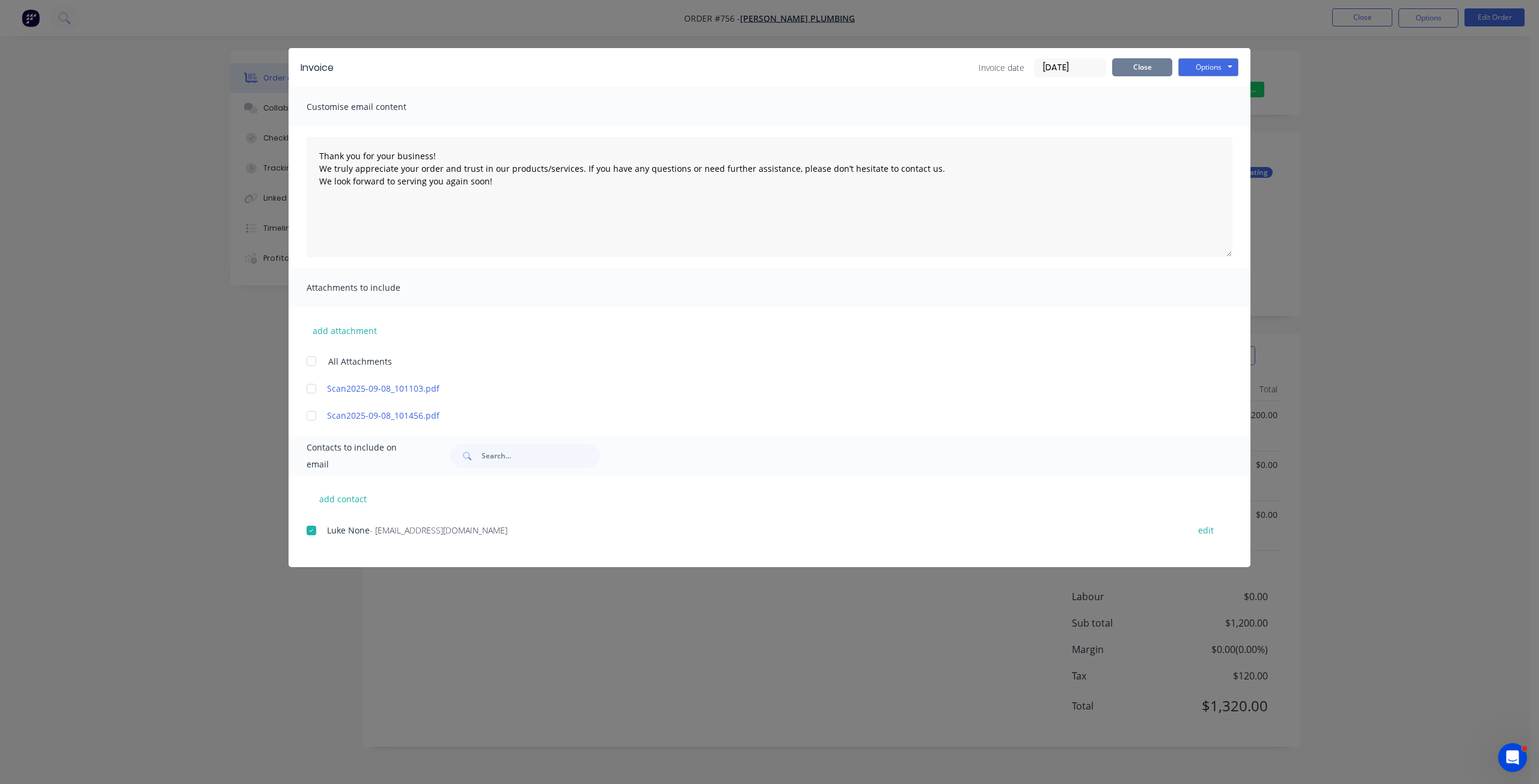
click at [1152, 71] on button "Close" at bounding box center [1141, 67] width 60 height 18
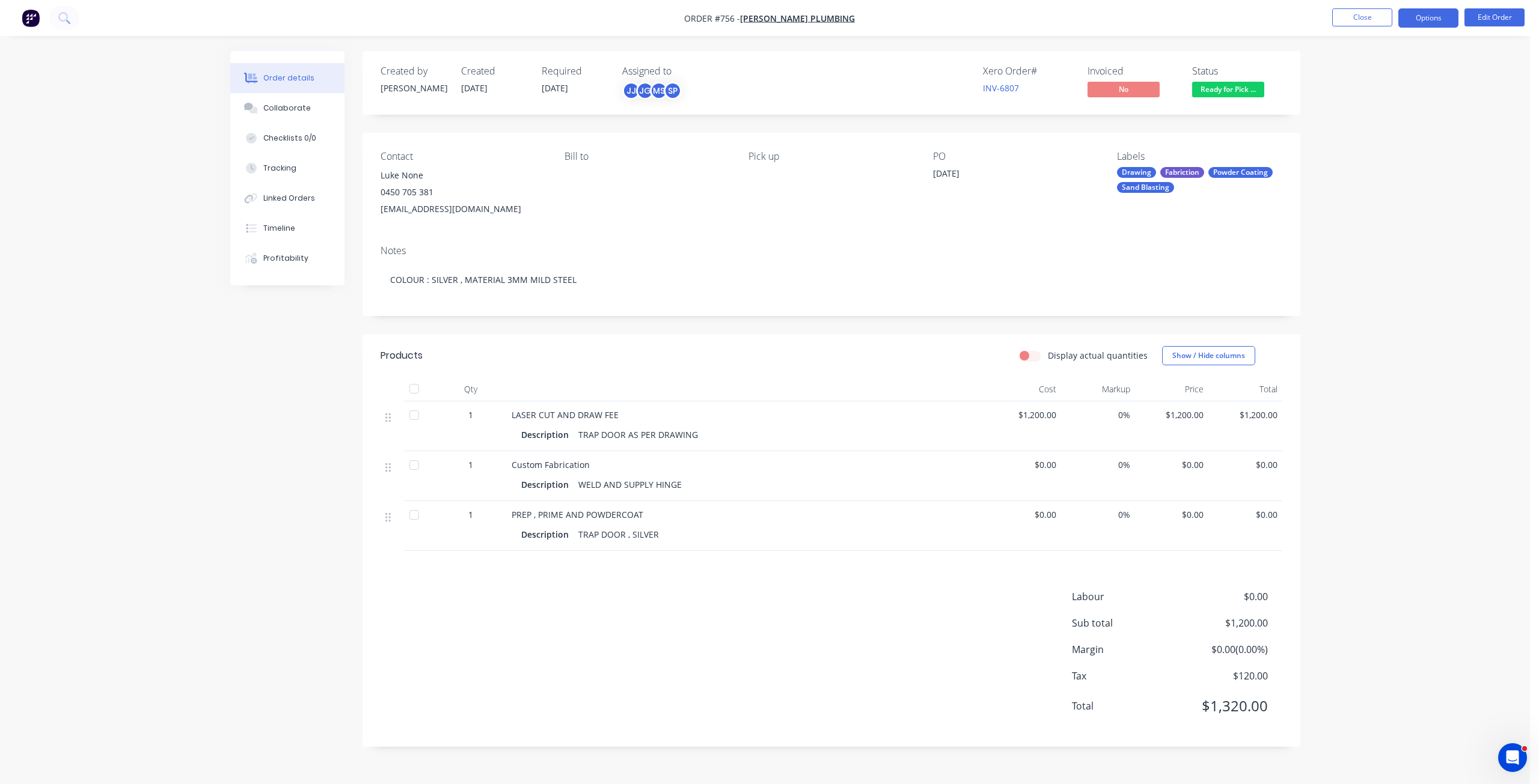
click at [1433, 21] on button "Options" at bounding box center [1427, 18] width 60 height 20
click at [1347, 73] on div "Invoice" at bounding box center [1392, 73] width 111 height 18
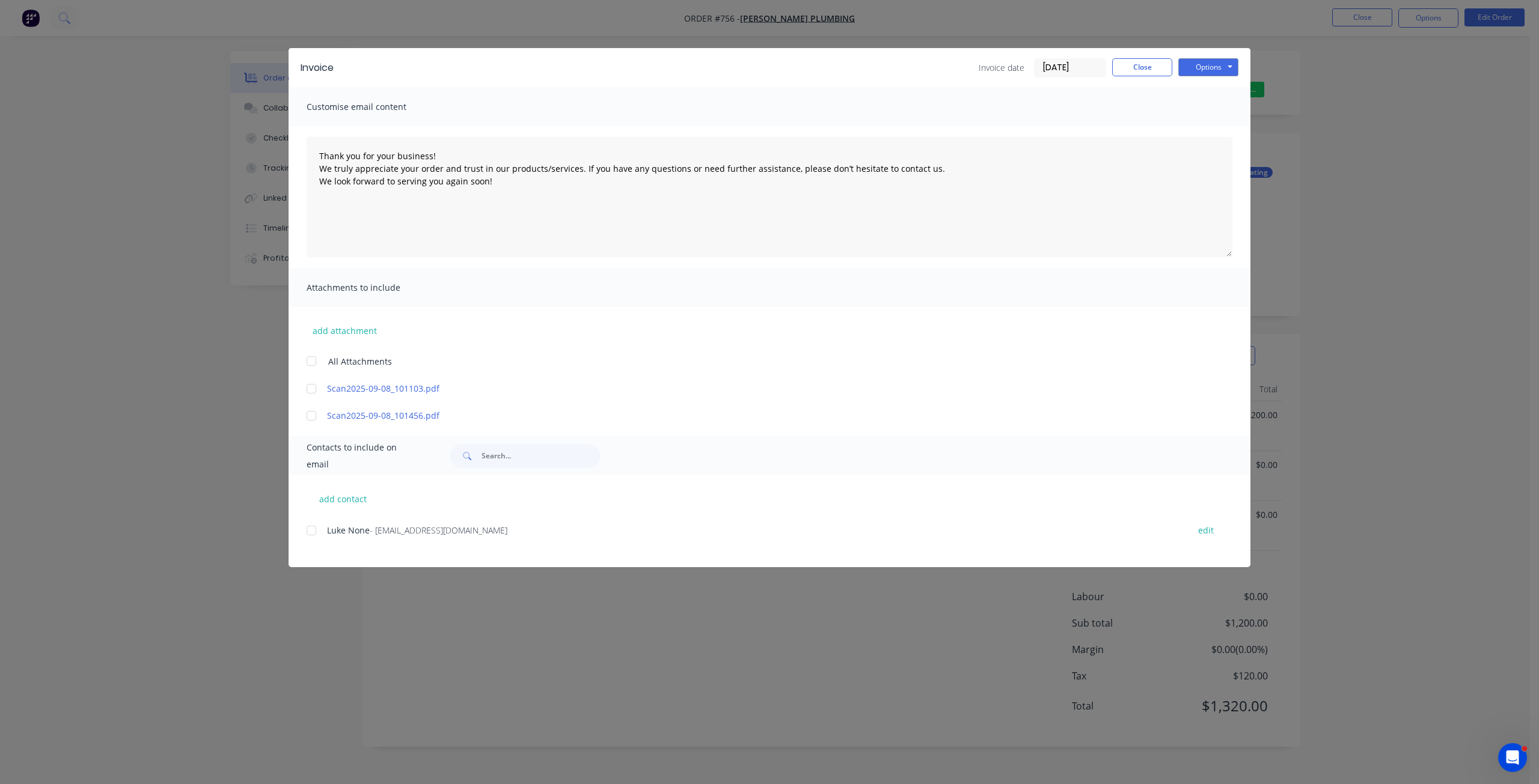
drag, startPoint x: 310, startPoint y: 532, endPoint x: 488, endPoint y: 525, distance: 178.1
click at [310, 532] on div at bounding box center [311, 530] width 24 height 24
click at [1193, 69] on button "Options" at bounding box center [1208, 67] width 60 height 18
click at [1209, 128] on button "Email" at bounding box center [1217, 128] width 77 height 20
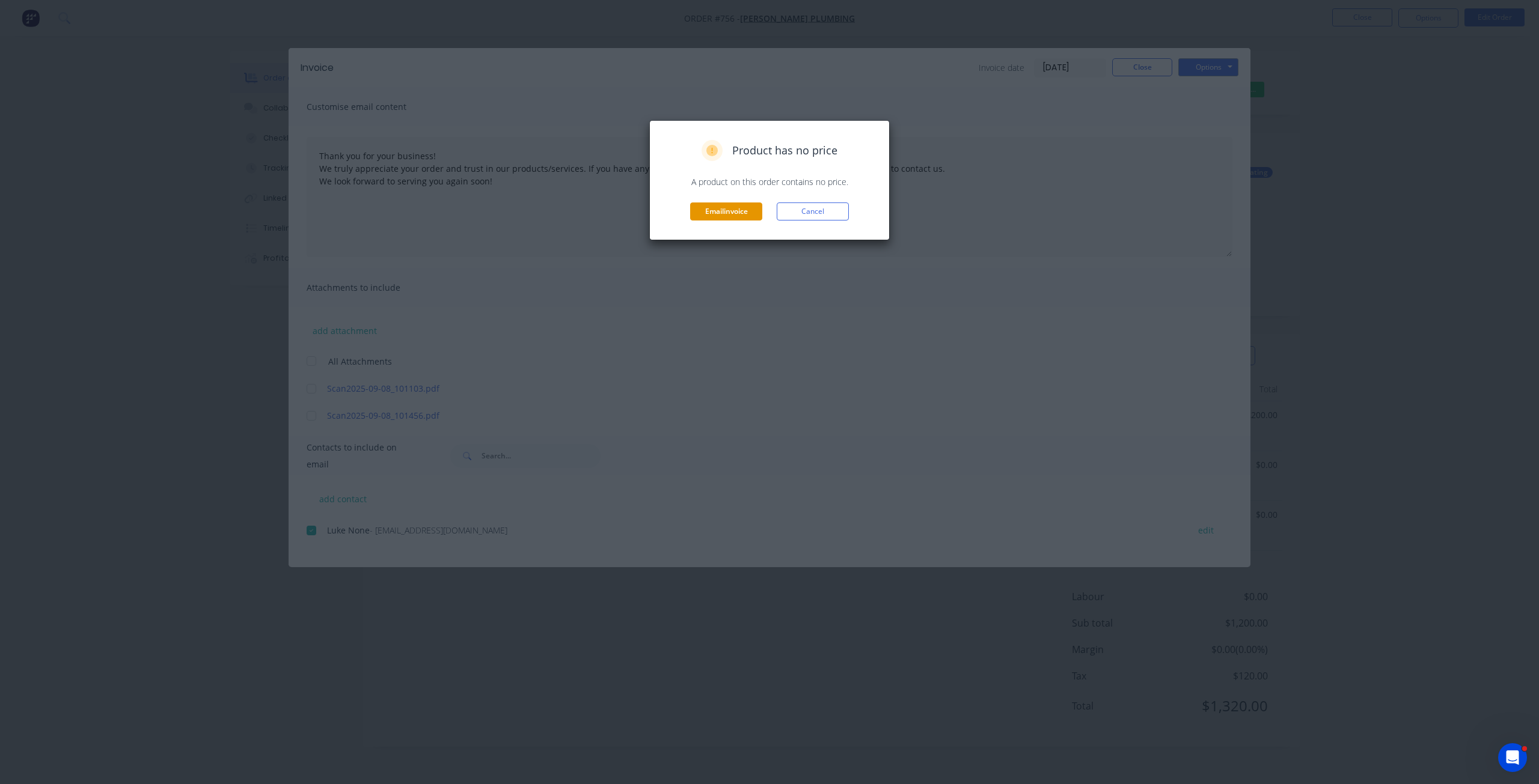
click at [735, 211] on button "Email invoice" at bounding box center [725, 211] width 72 height 18
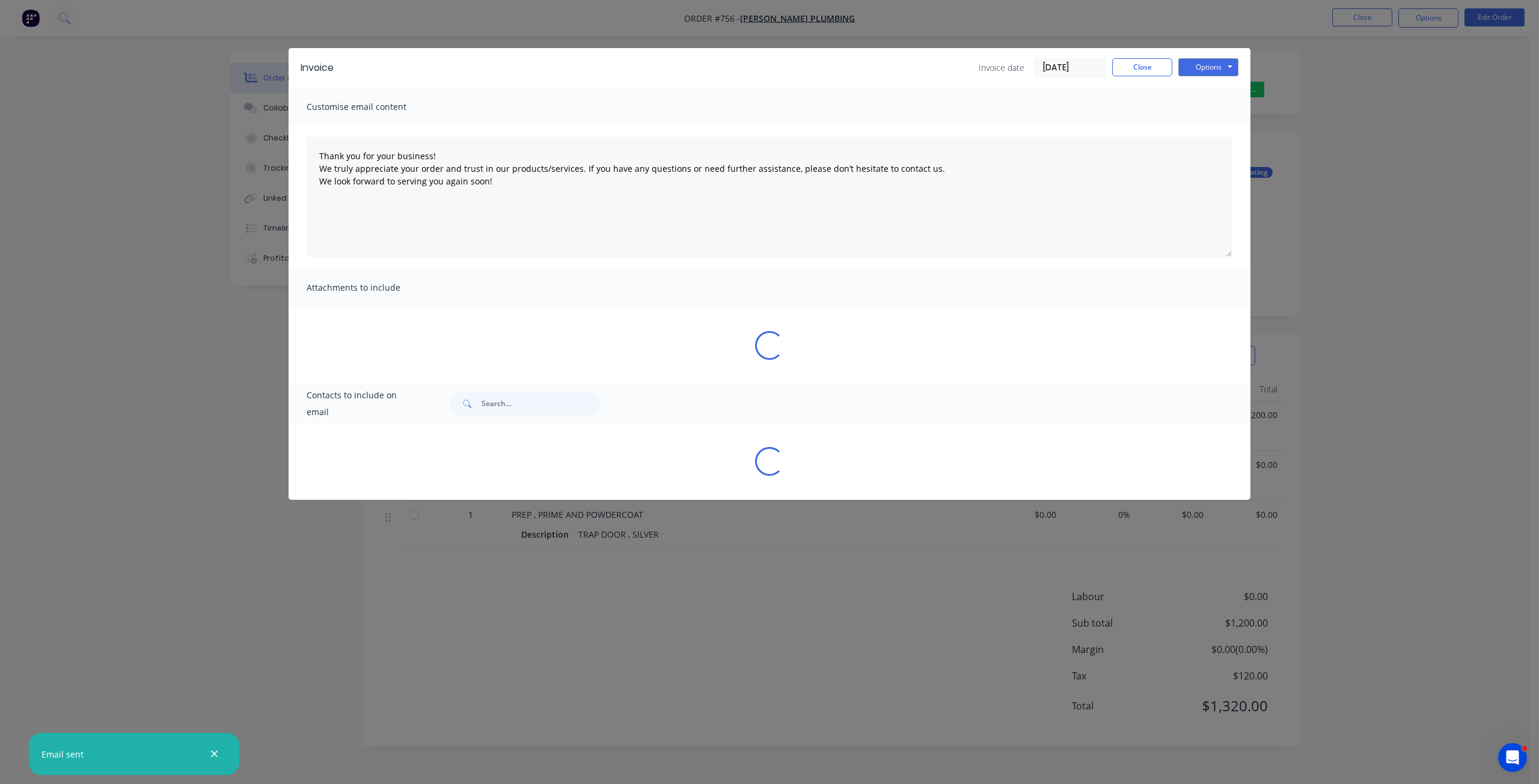
type textarea "Thank you for your business! We truly appreciate your order and trust in our pr…"
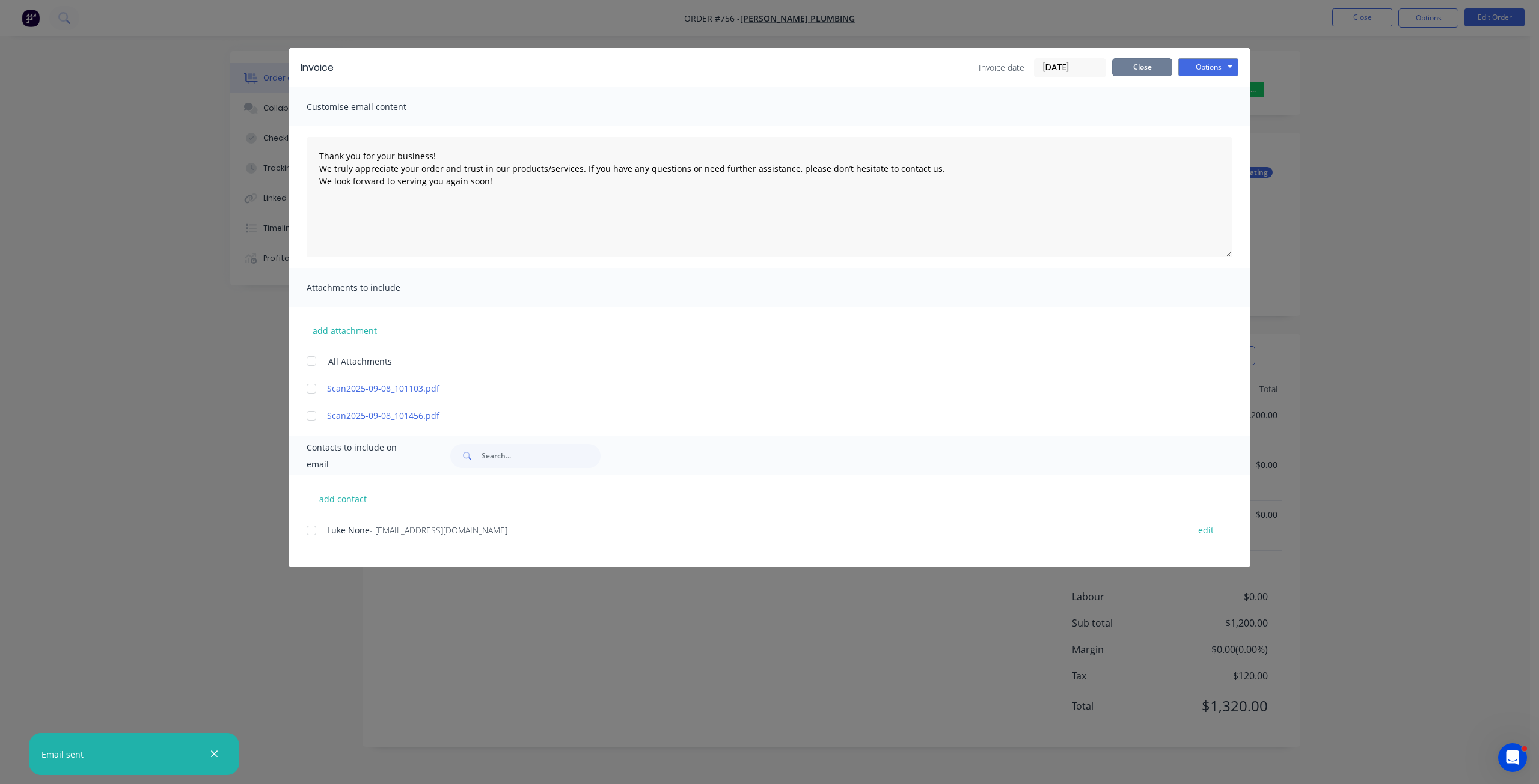
click at [1136, 67] on button "Close" at bounding box center [1141, 67] width 60 height 18
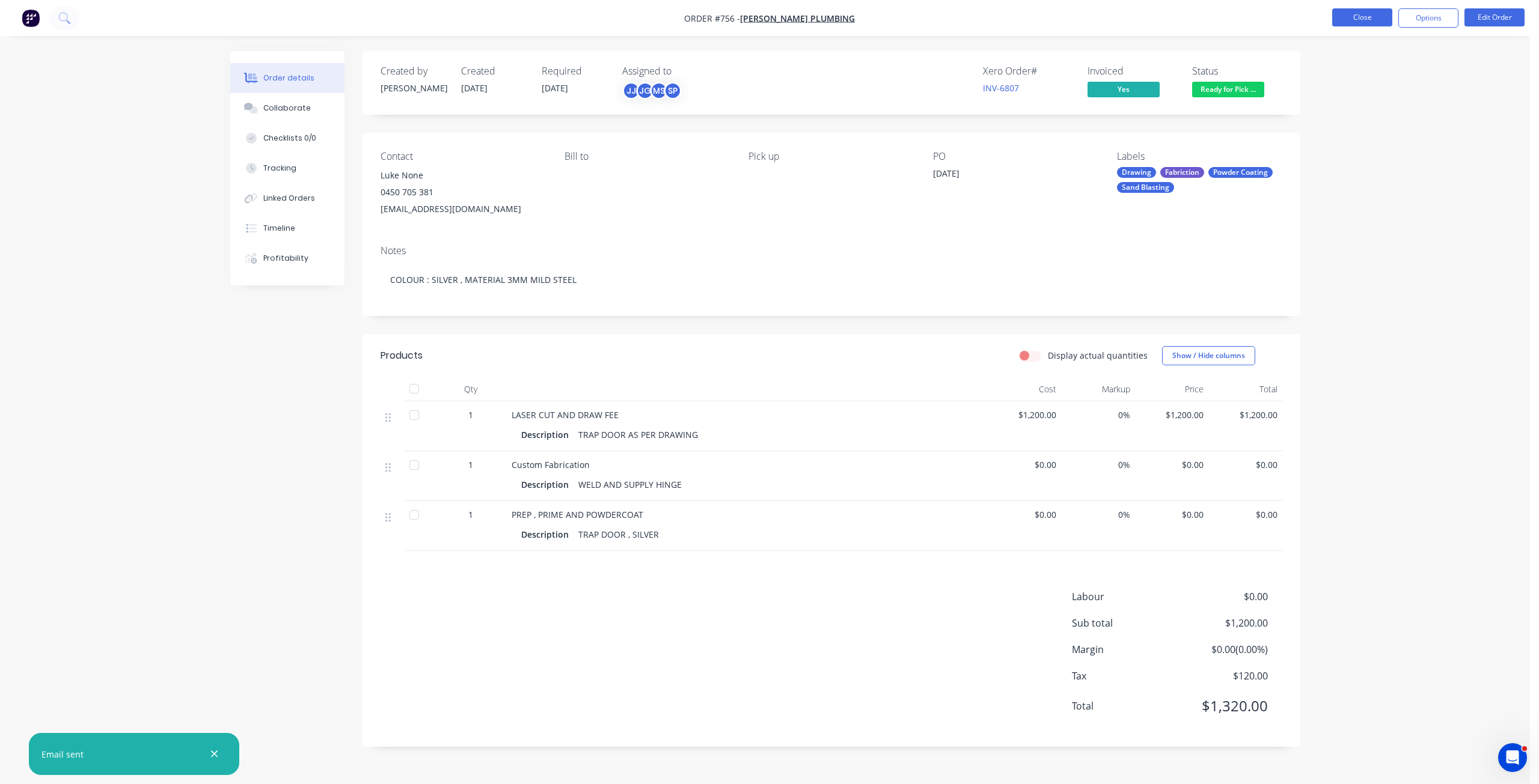
click at [1369, 18] on button "Close" at bounding box center [1361, 17] width 60 height 18
